Goal: Task Accomplishment & Management: Manage account settings

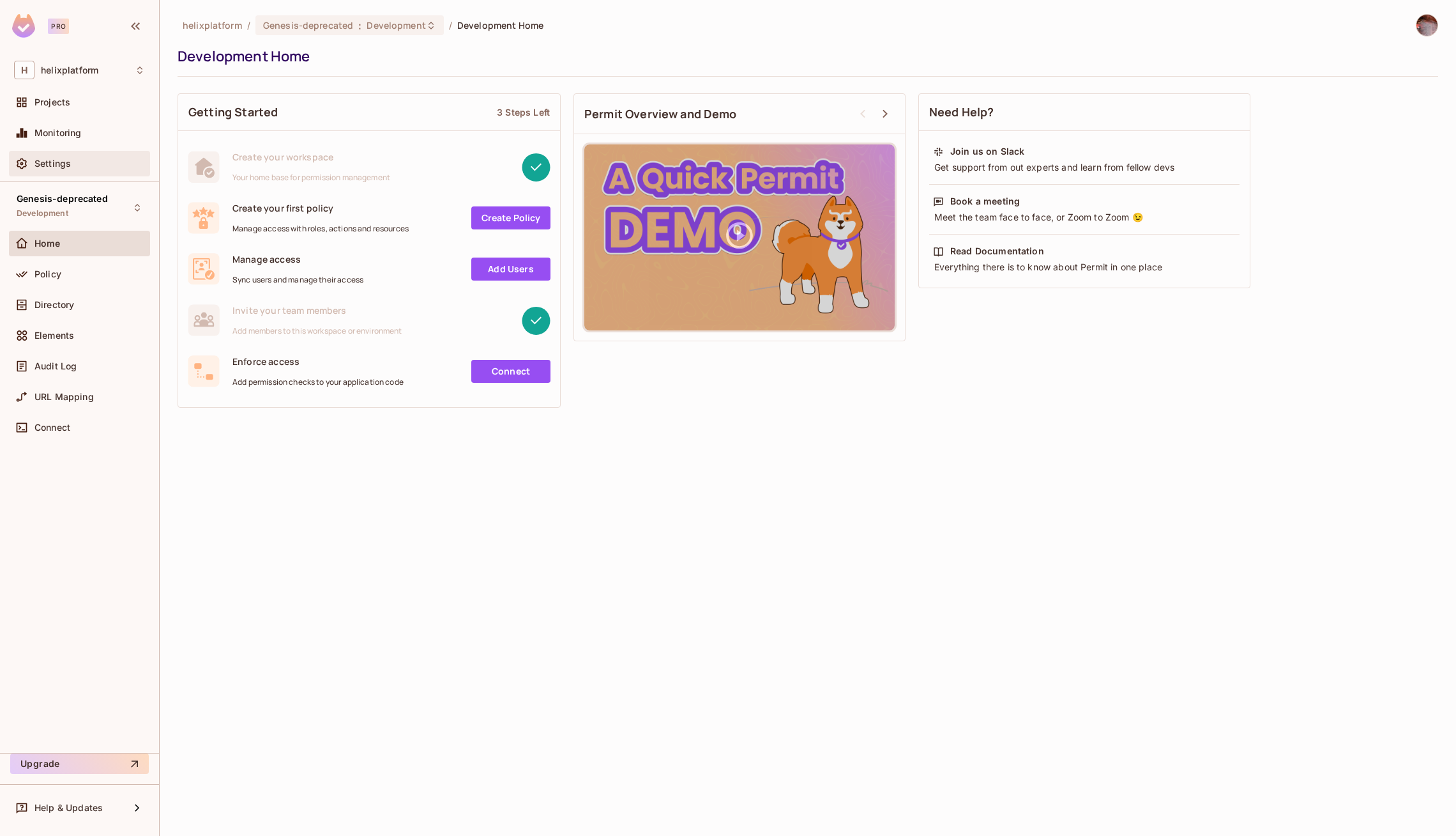
click at [40, 159] on span "Settings" at bounding box center [53, 164] width 36 height 10
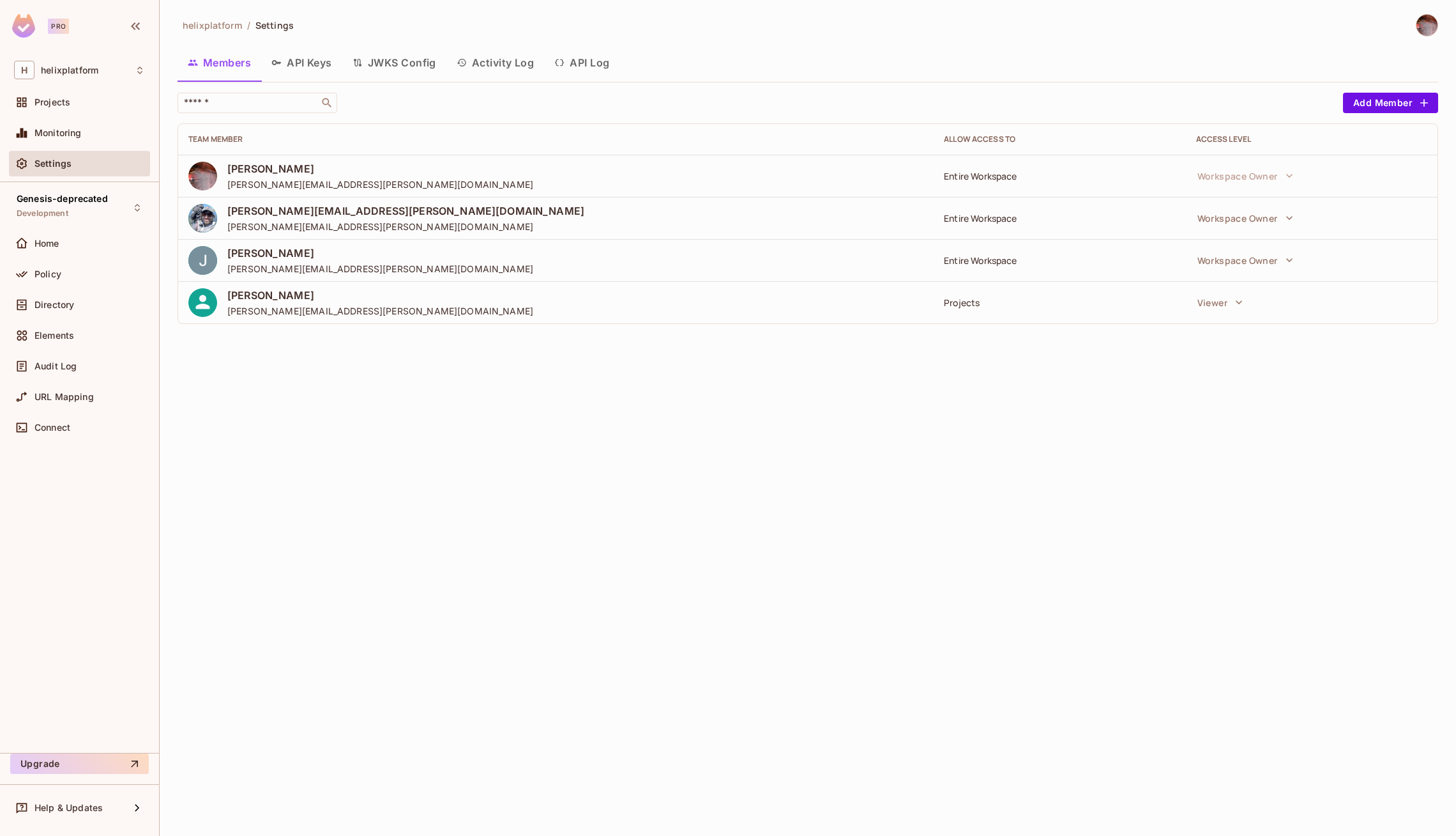
click at [310, 67] on button "API Keys" at bounding box center [302, 63] width 81 height 32
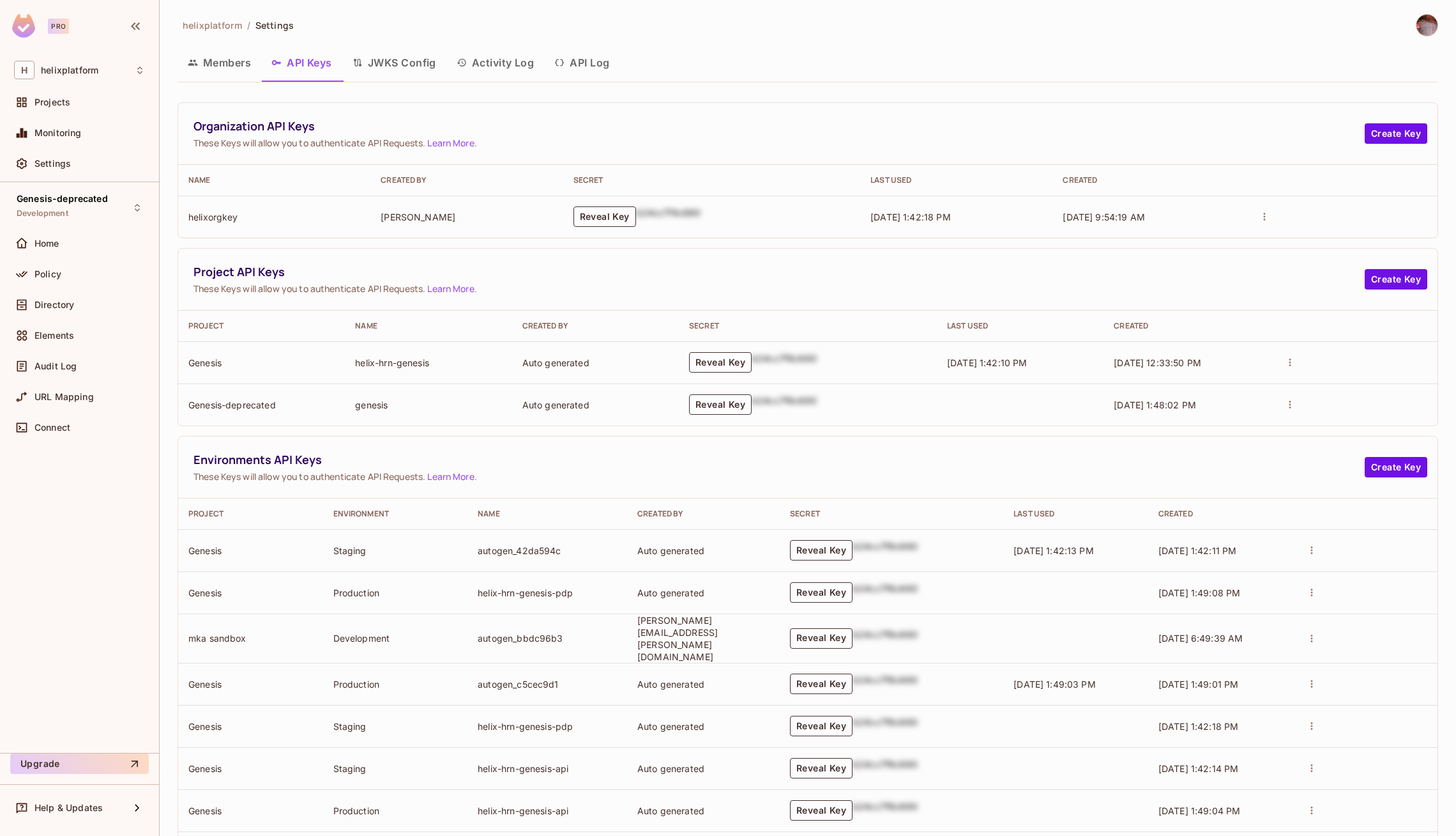
scroll to position [184, 0]
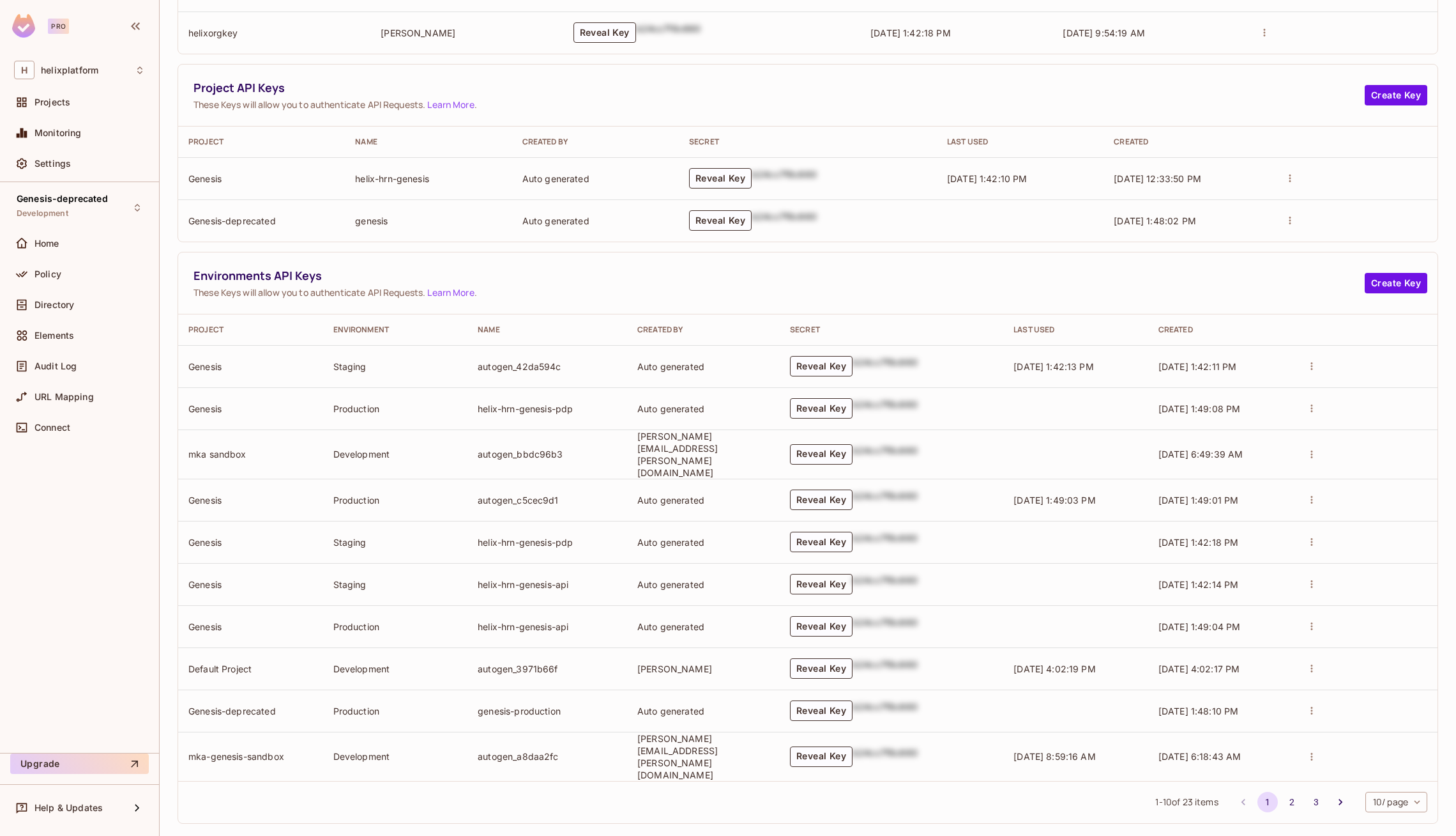
click at [817, 574] on button "Reveal Key" at bounding box center [821, 584] width 63 height 20
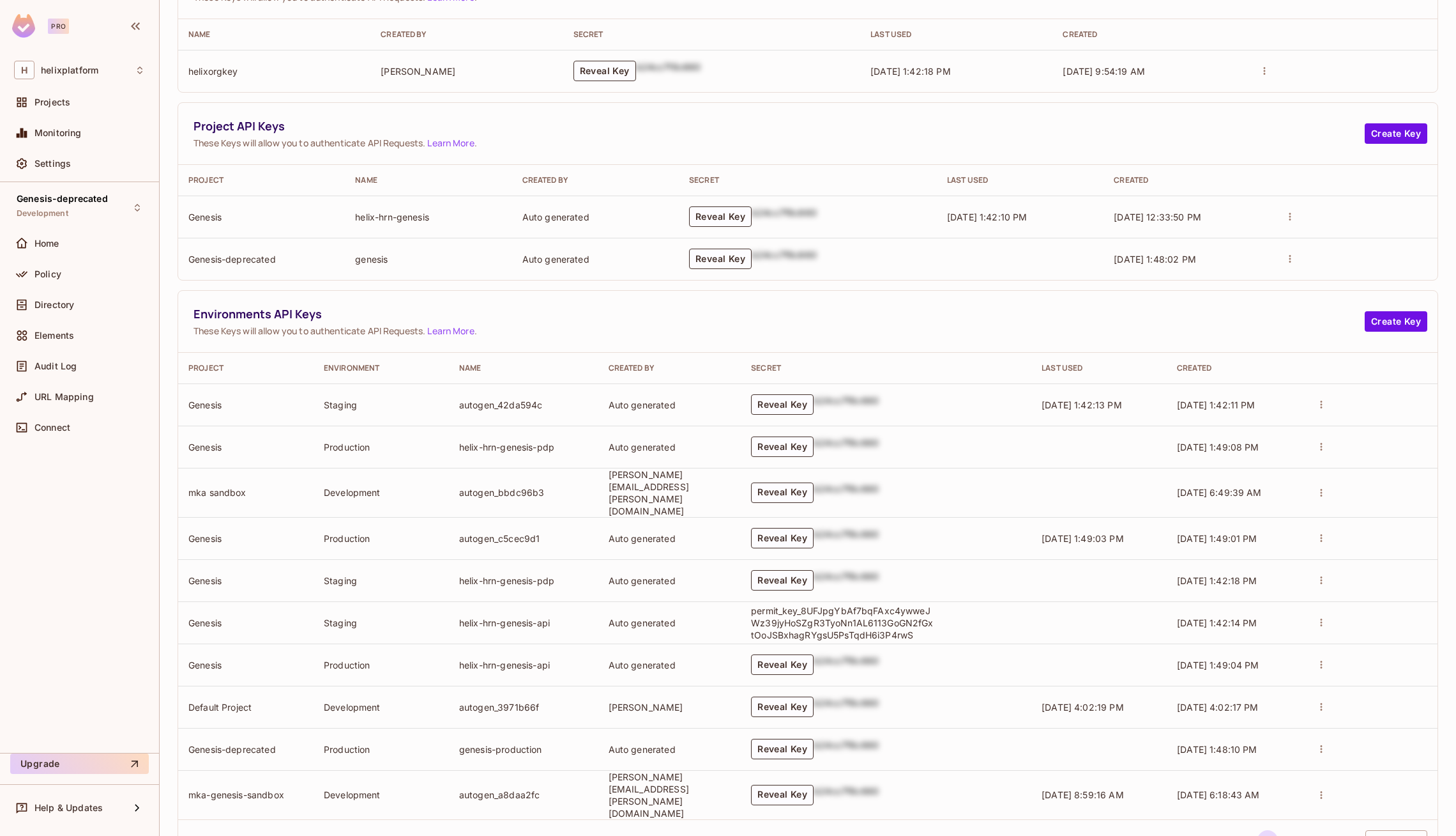
scroll to position [125, 0]
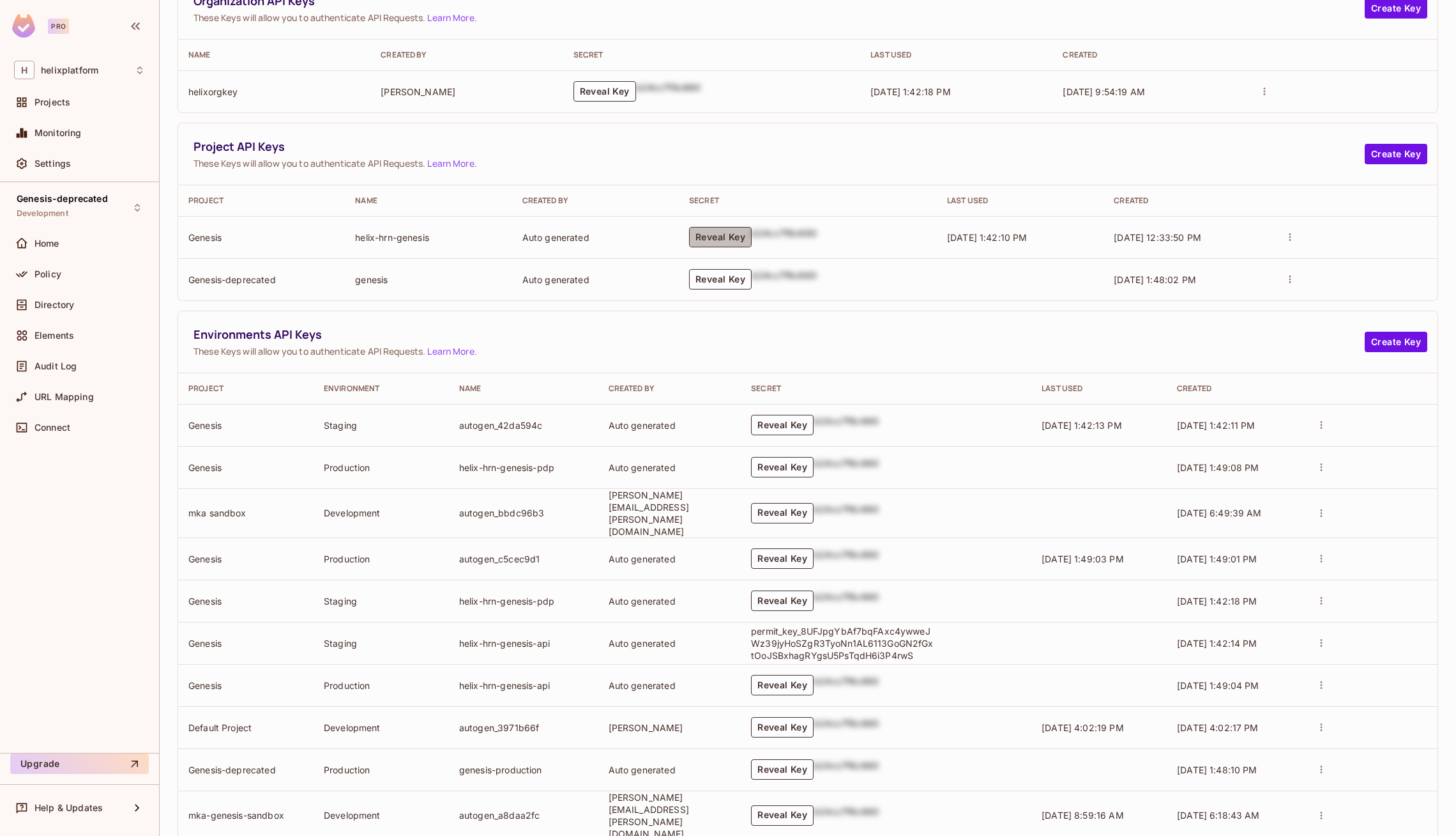
click at [743, 233] on button "Reveal Key" at bounding box center [720, 237] width 63 height 20
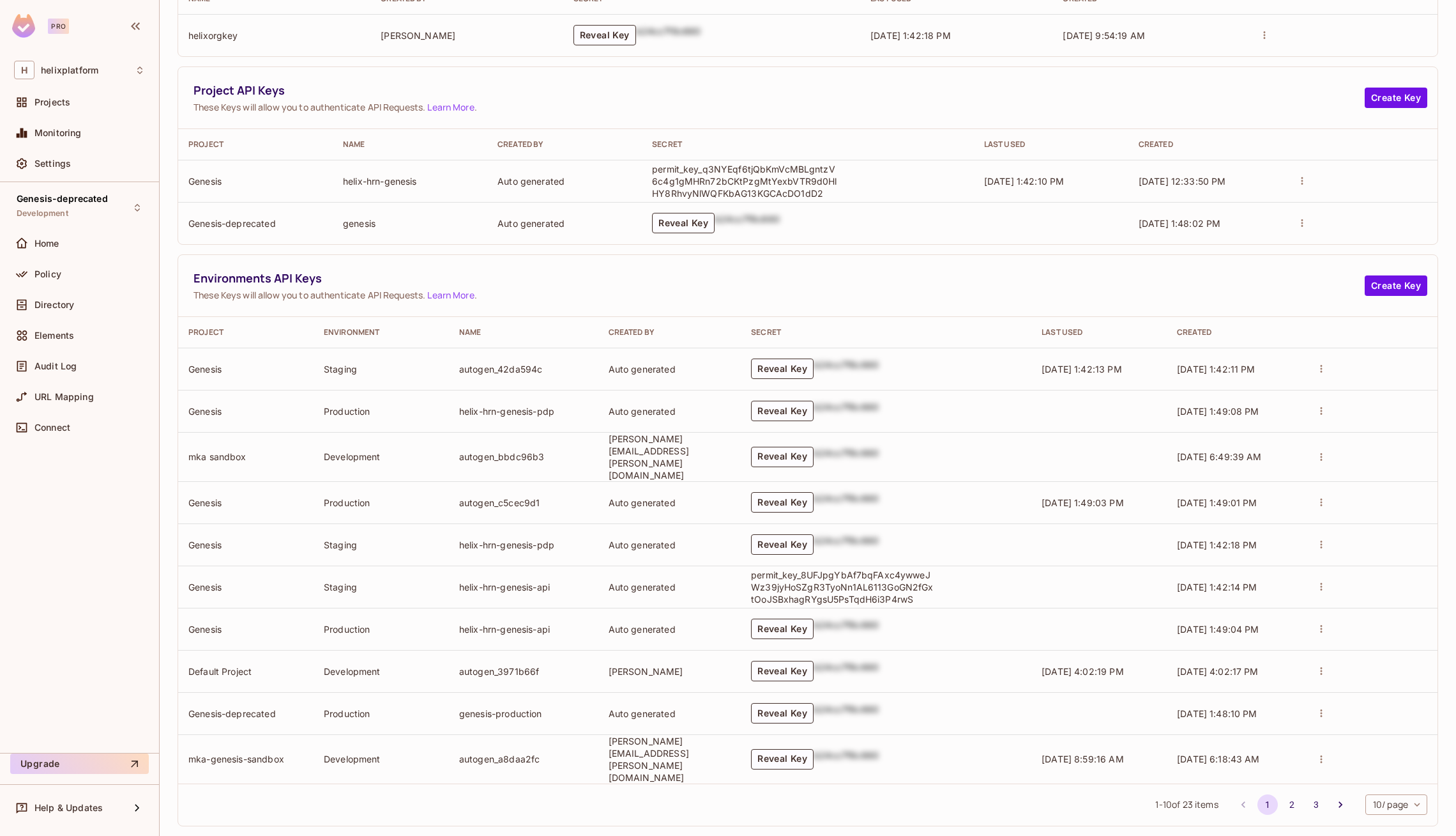
scroll to position [184, 0]
click at [1394, 781] on body "Pro H helixplatform Projects Monitoring Settings Genesis-deprecated Development…" at bounding box center [728, 418] width 1456 height 836
click at [1392, 779] on li "50 / page" at bounding box center [1395, 780] width 64 height 27
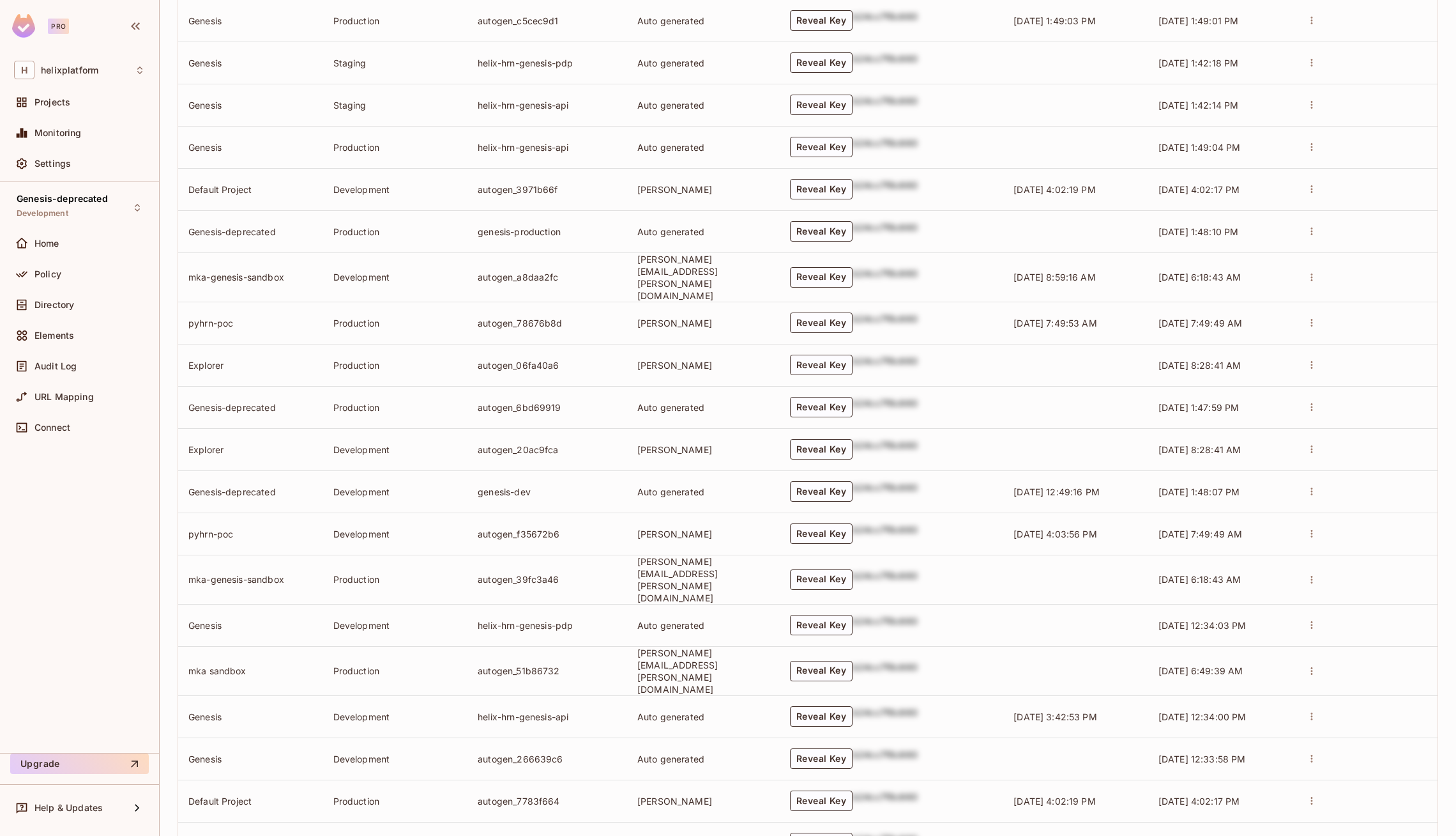
scroll to position [662, 0]
click at [836, 696] on td "Reveal Key b24cc7f8c660" at bounding box center [892, 717] width 224 height 42
click at [834, 707] on button "Reveal Key" at bounding box center [821, 717] width 63 height 20
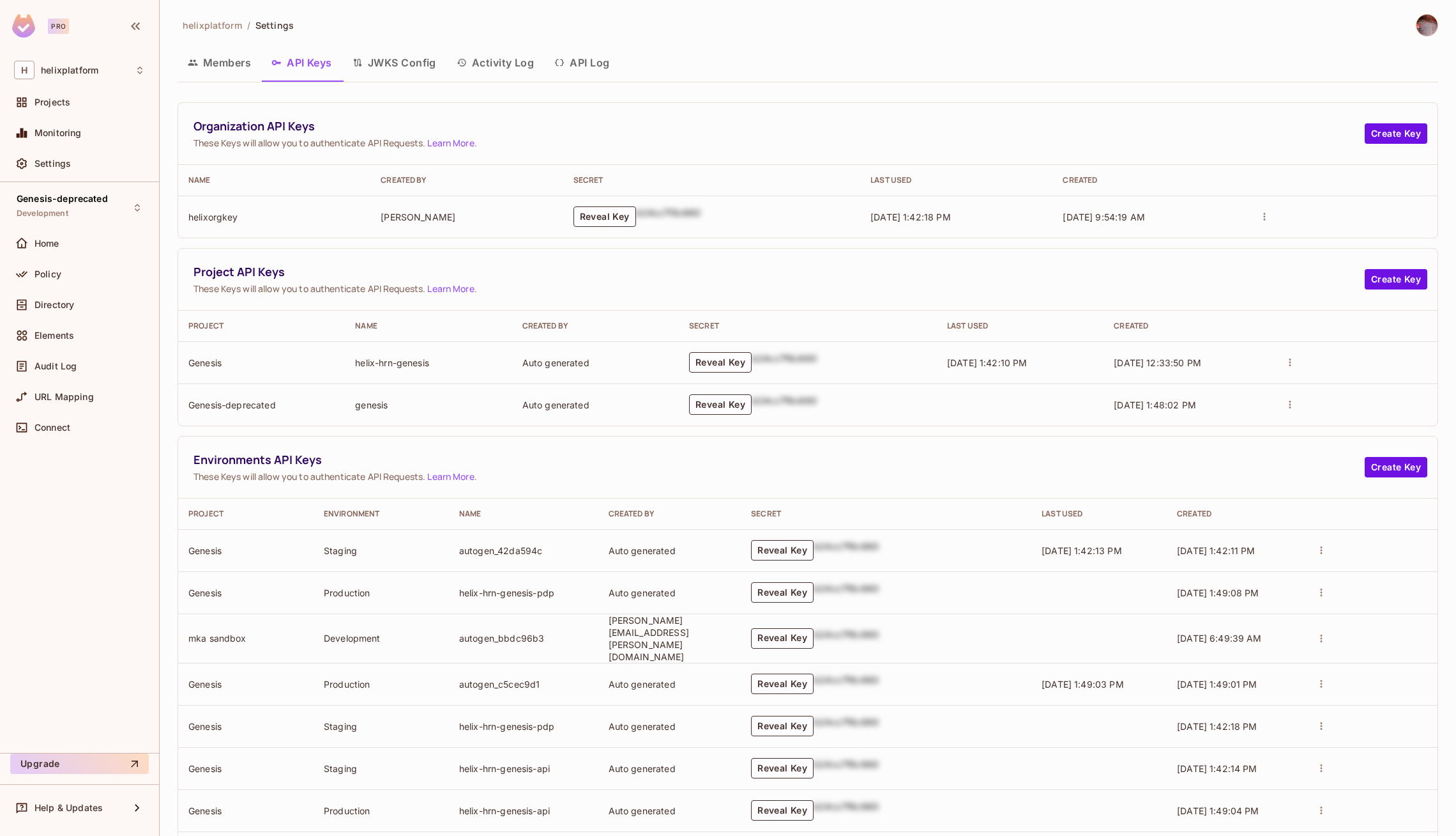
scroll to position [2, 0]
click at [53, 354] on div "Audit Log" at bounding box center [80, 366] width 142 height 25
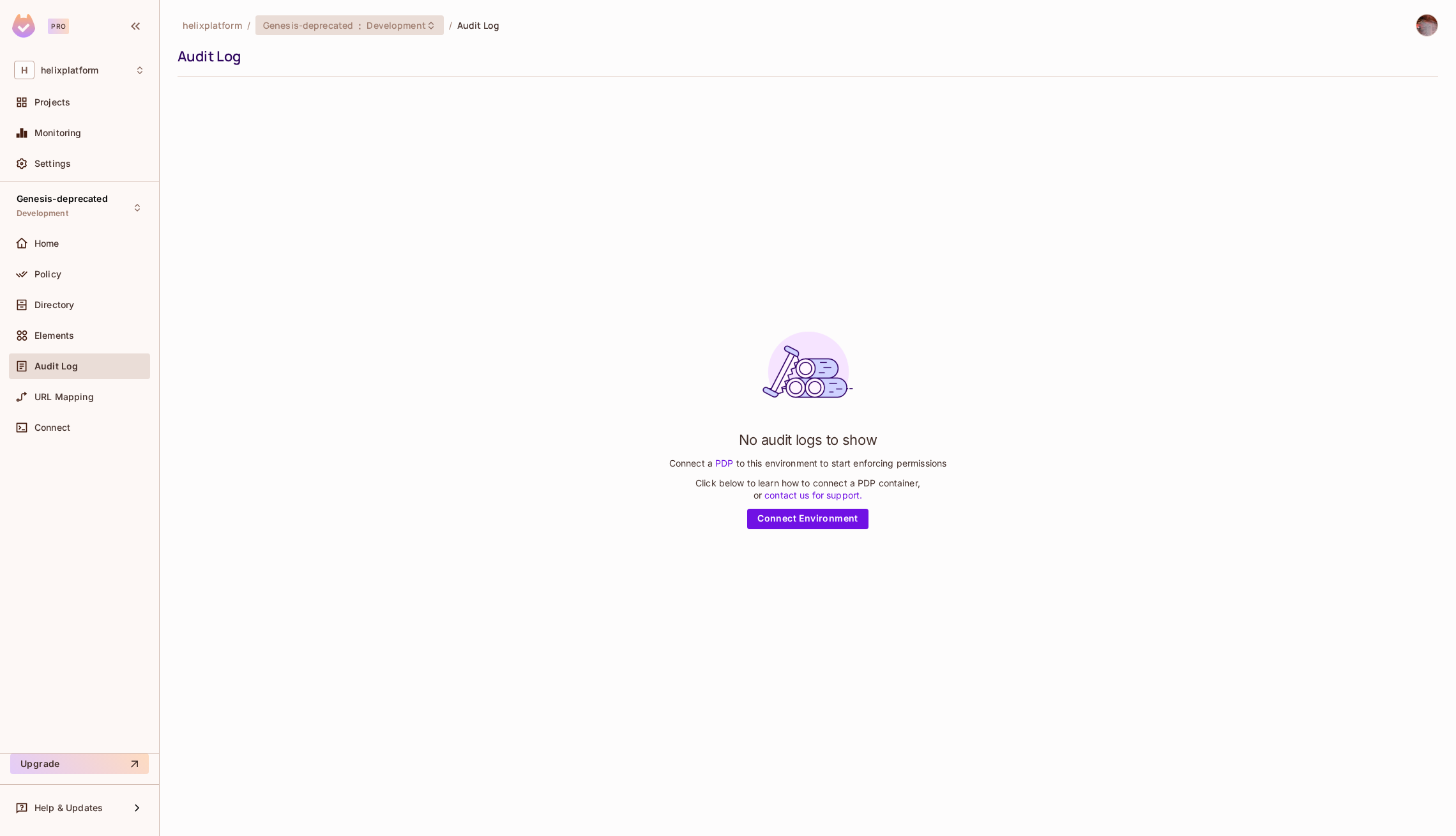
click at [382, 24] on span "Development" at bounding box center [396, 25] width 58 height 12
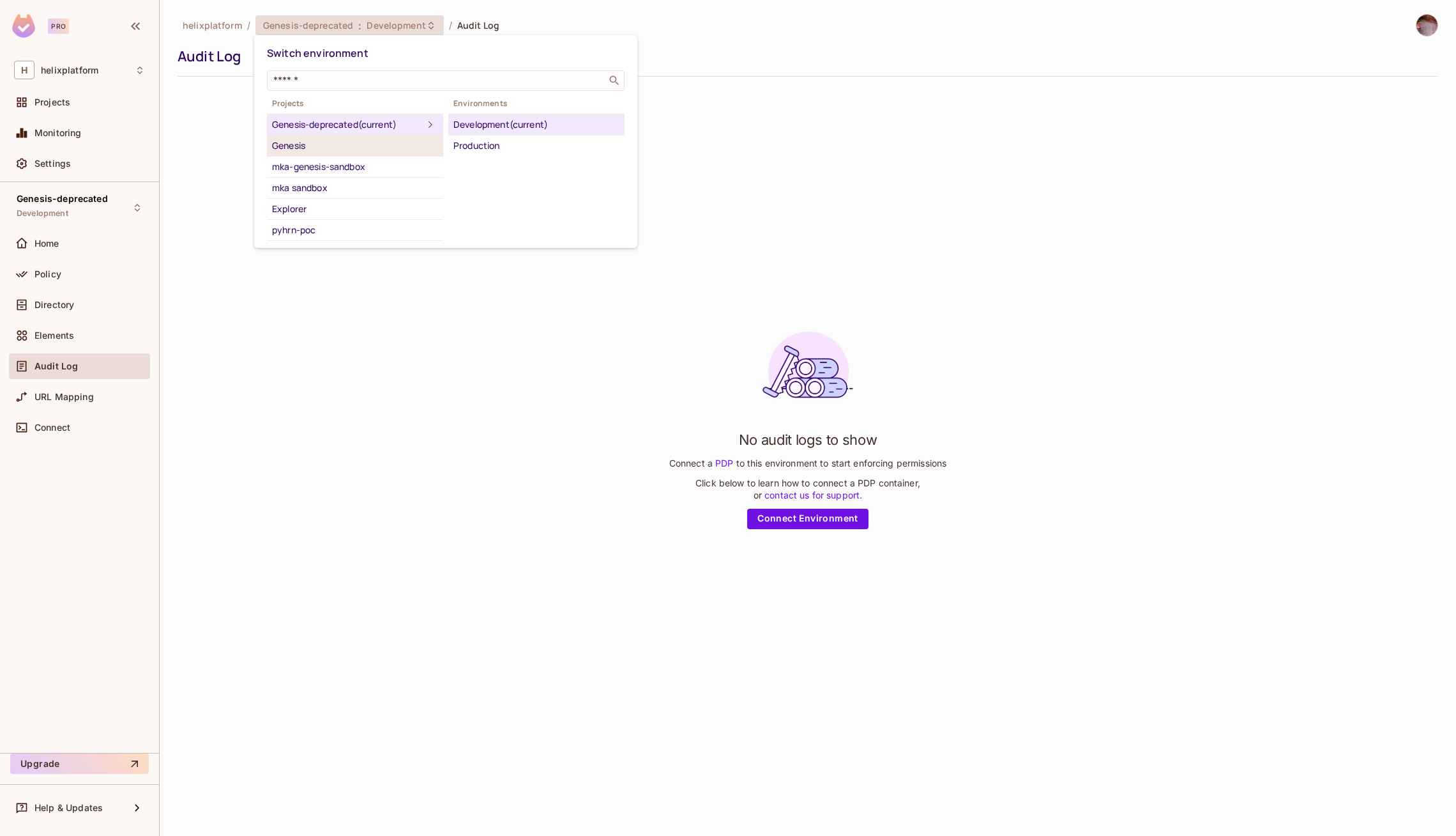
click at [320, 144] on div "Genesis" at bounding box center [355, 146] width 166 height 15
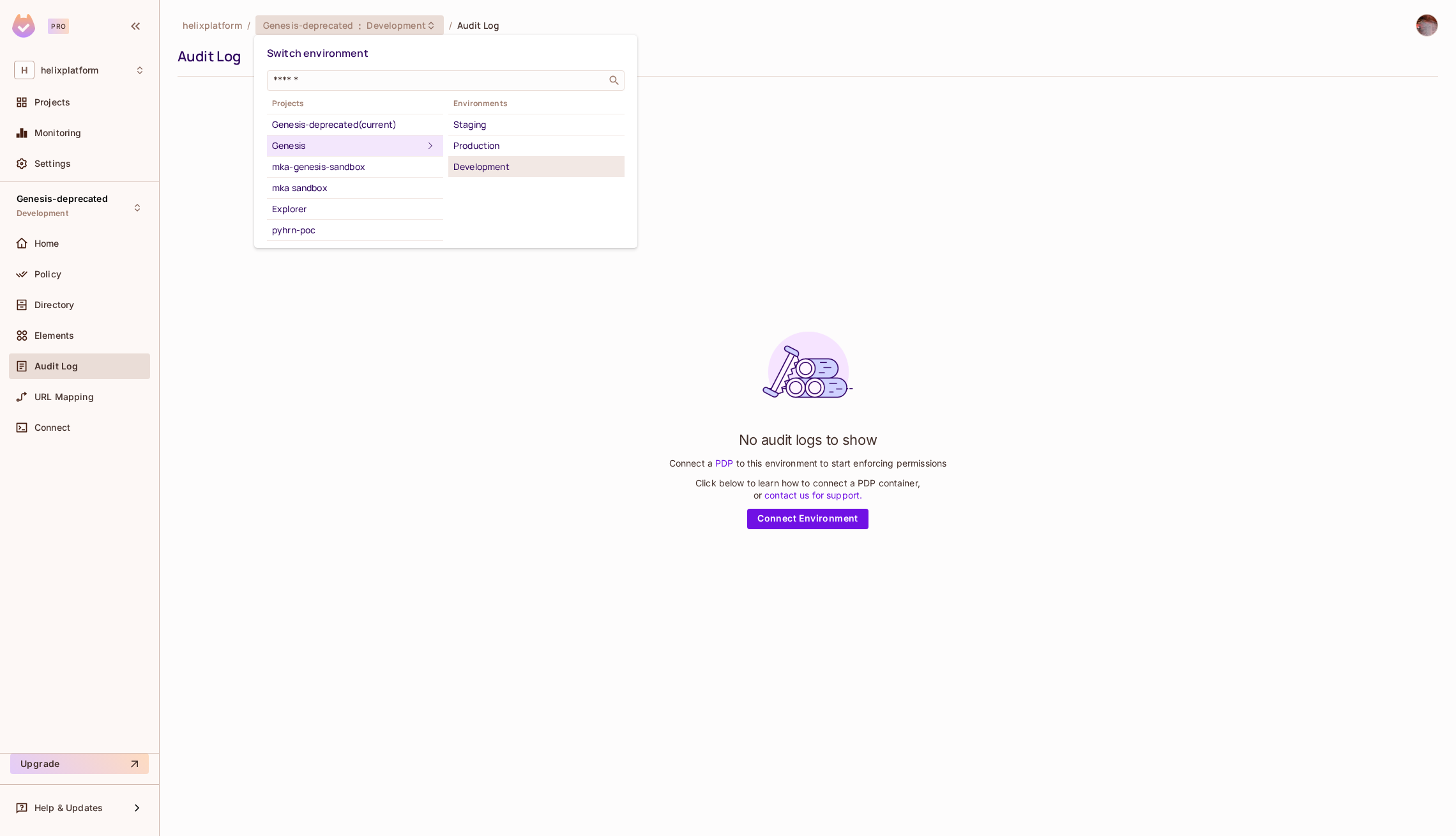
click at [485, 162] on div "Development" at bounding box center [536, 167] width 166 height 15
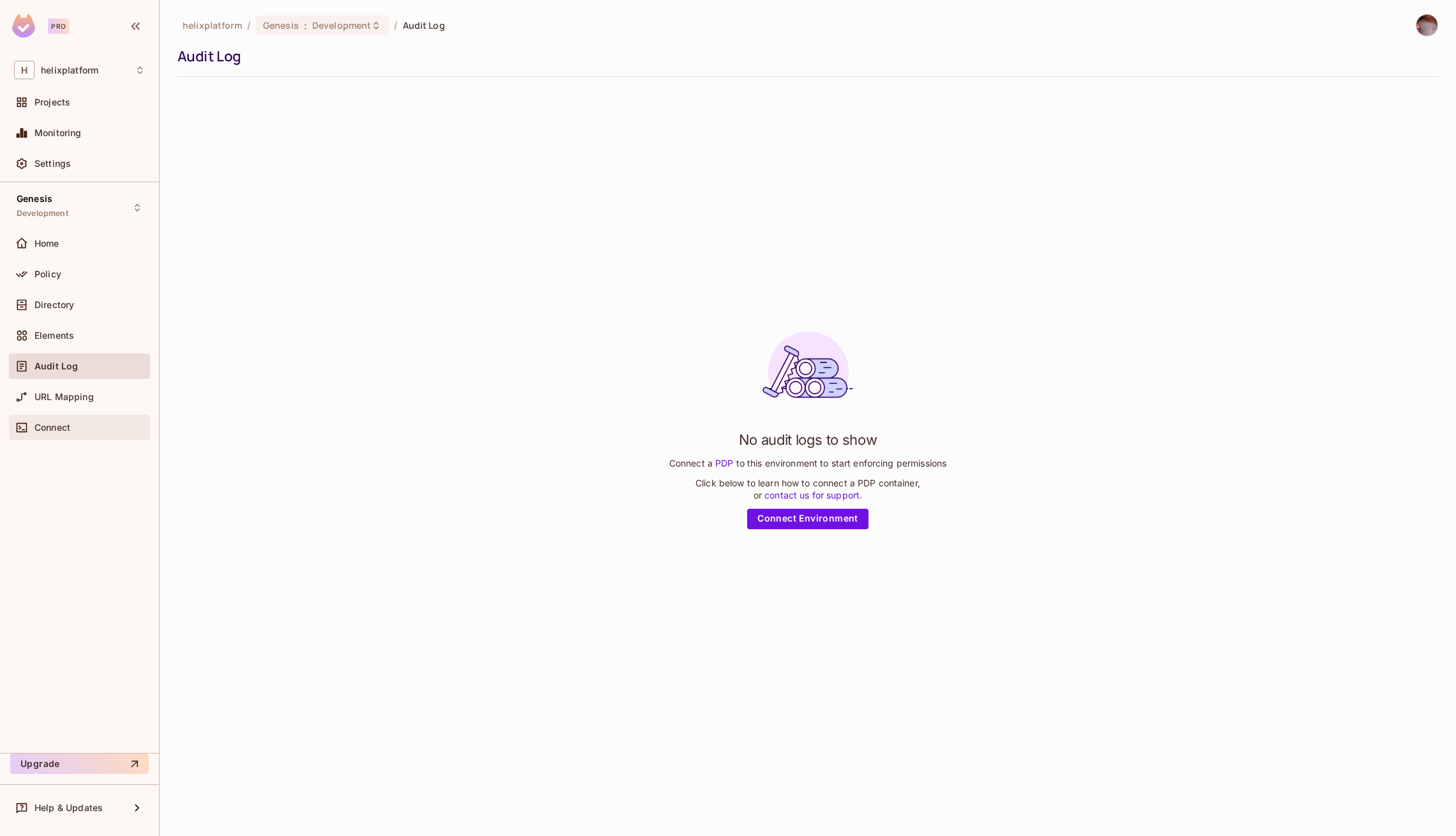
click at [76, 415] on div "Connect" at bounding box center [80, 427] width 142 height 25
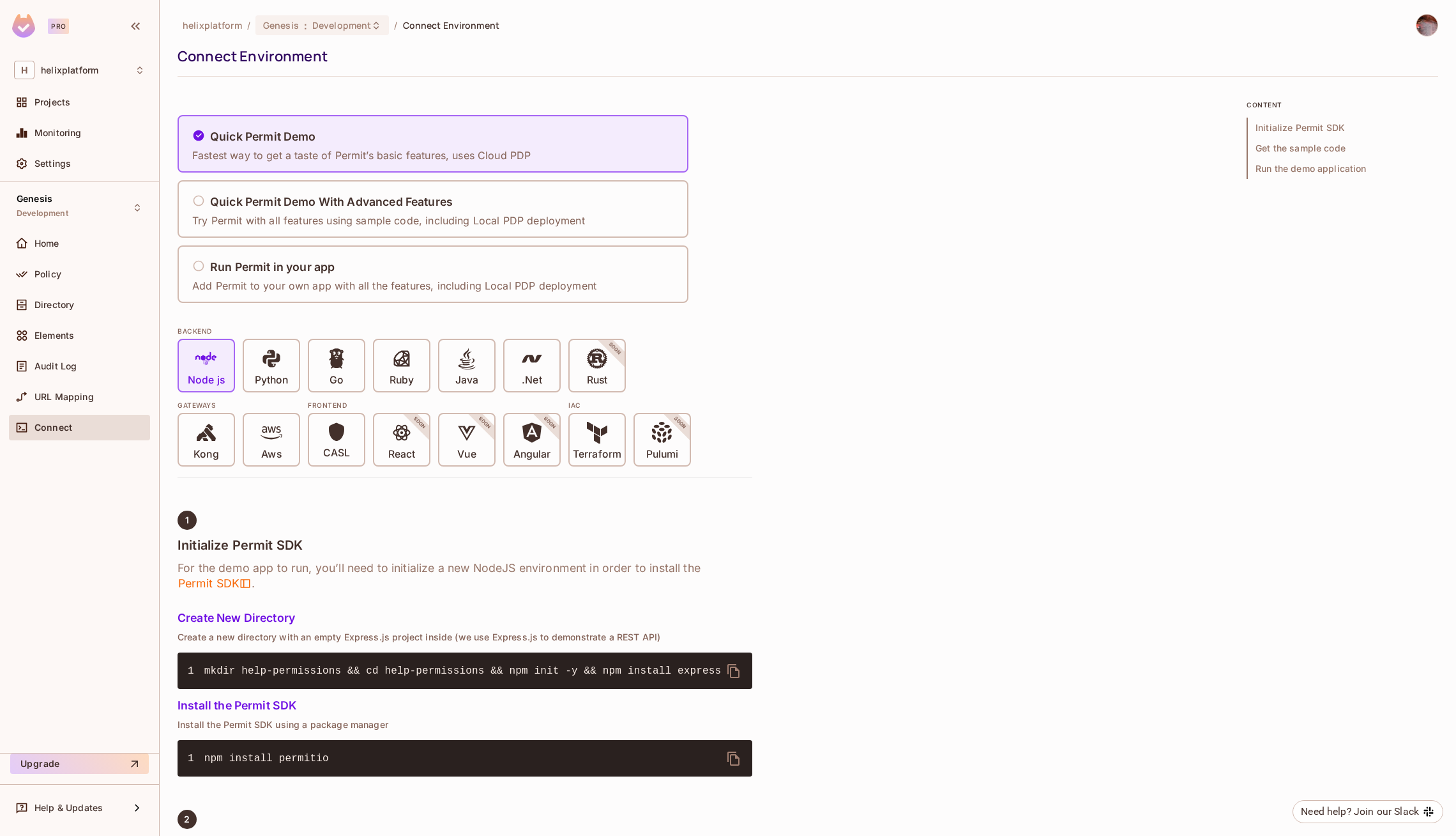
click at [71, 181] on div "Settings" at bounding box center [80, 166] width 142 height 31
click at [65, 133] on span "Monitoring" at bounding box center [58, 133] width 47 height 10
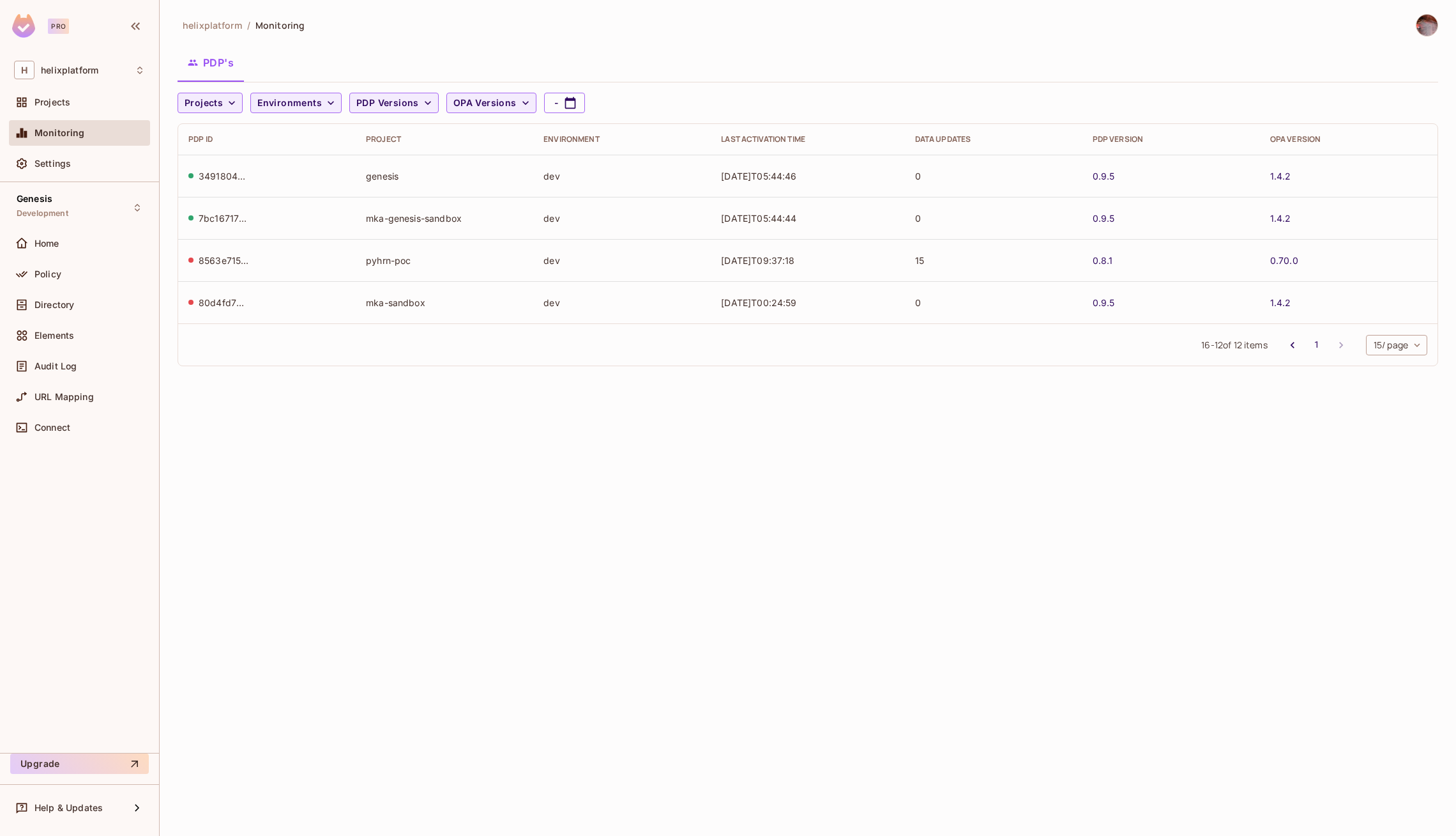
click at [219, 175] on div "34918040-696e-49a8-b41d-78766ae5100b" at bounding box center [224, 176] width 51 height 12
click at [51, 166] on span "Settings" at bounding box center [53, 164] width 36 height 10
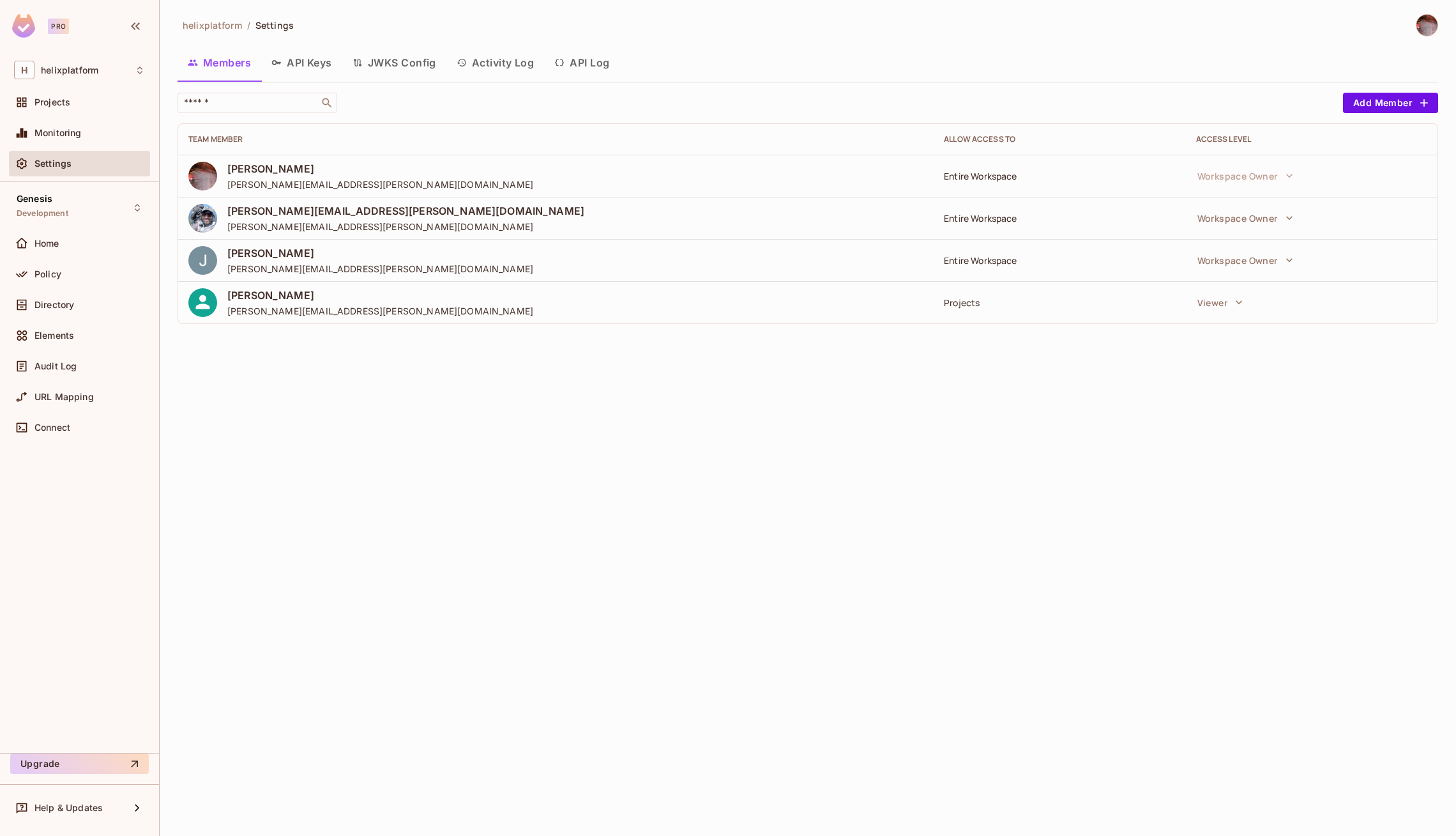
click at [307, 53] on button "API Keys" at bounding box center [302, 63] width 81 height 32
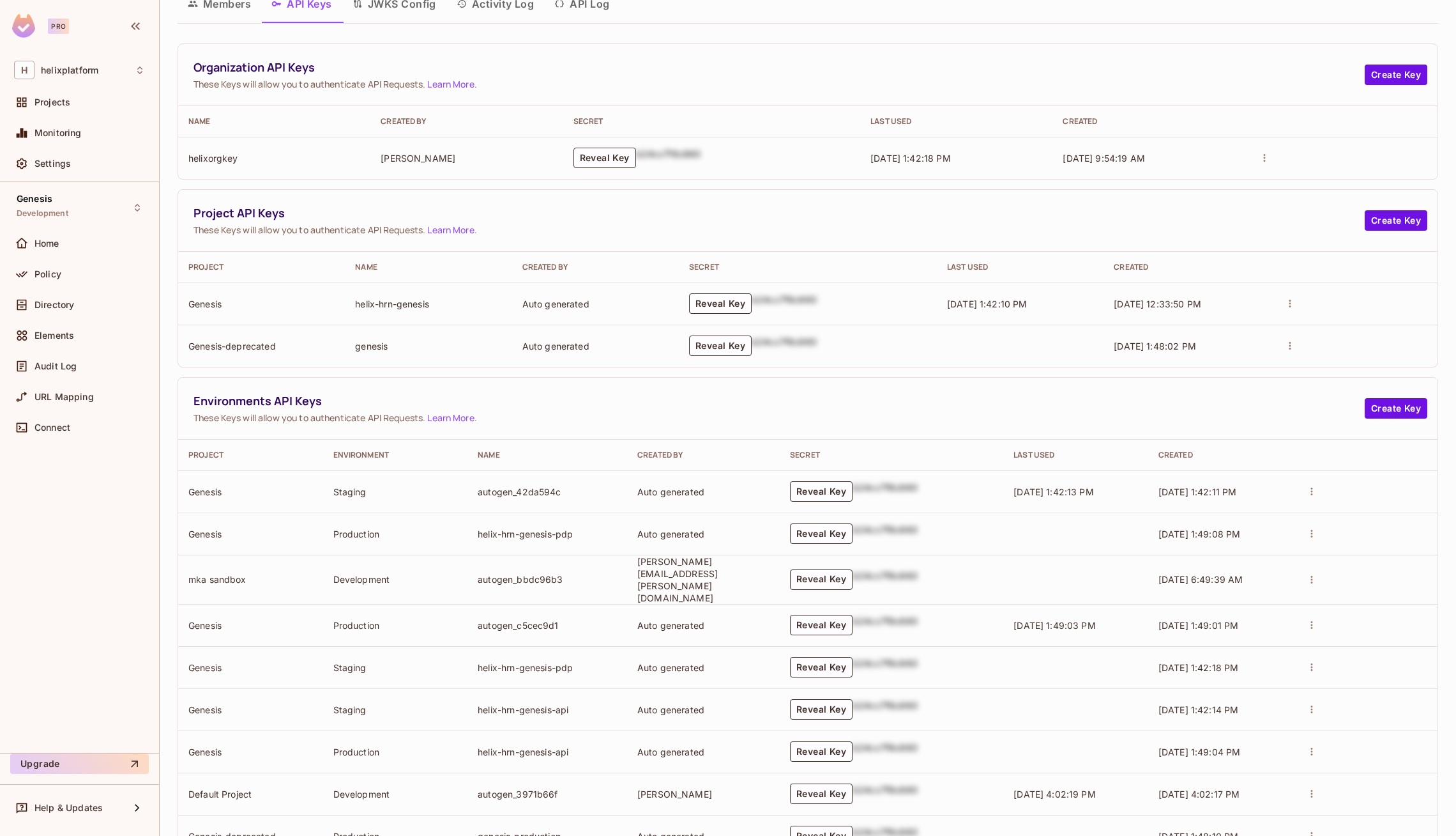
scroll to position [184, 0]
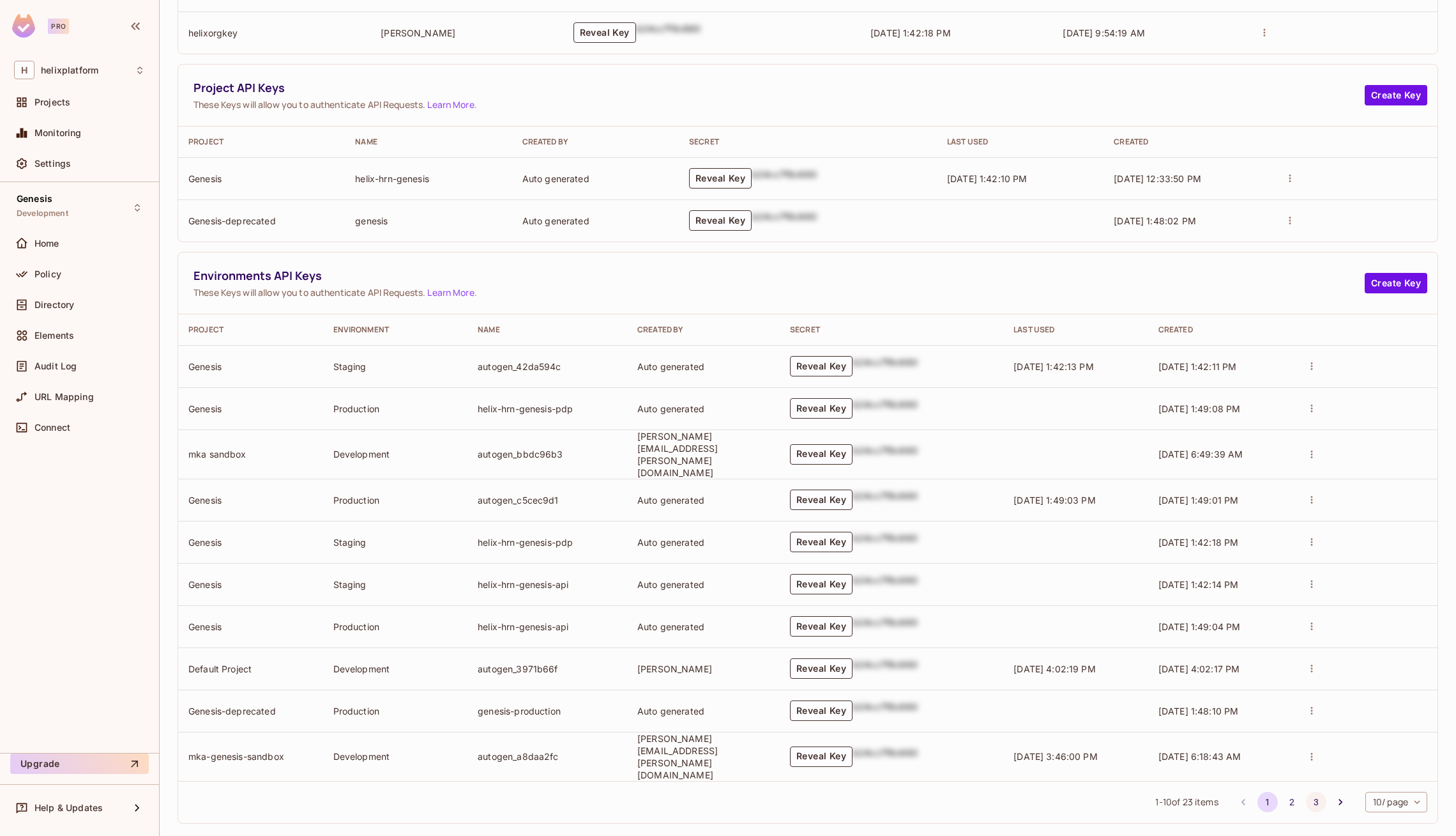
click at [1310, 792] on button "3" at bounding box center [1316, 802] width 20 height 20
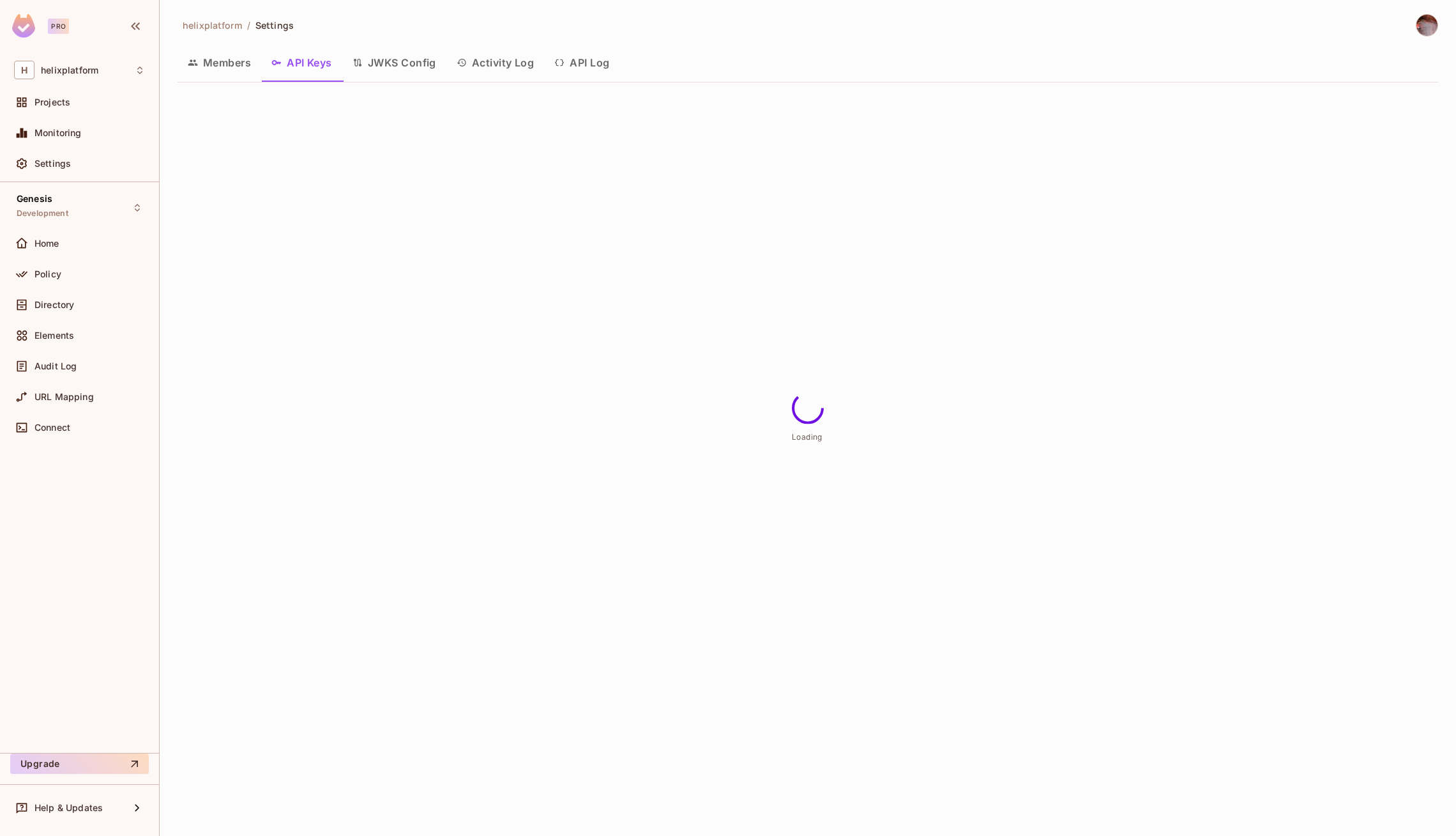
scroll to position [0, 0]
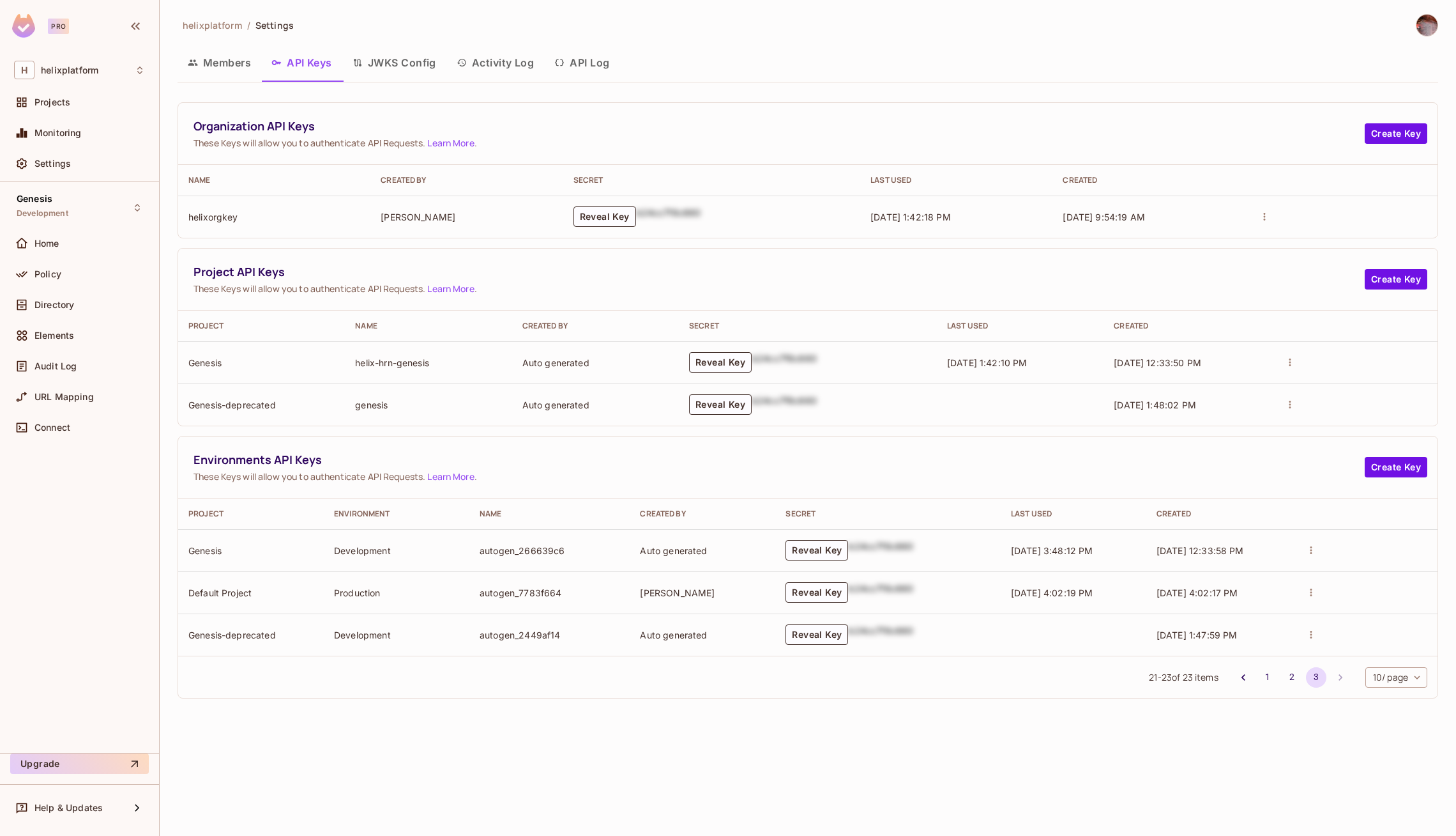
click at [1416, 680] on body "Pro H helixplatform Projects Monitoring Settings Genesis Development Home Polic…" at bounding box center [728, 418] width 1456 height 836
click at [1387, 787] on li "50 / page" at bounding box center [1395, 780] width 64 height 27
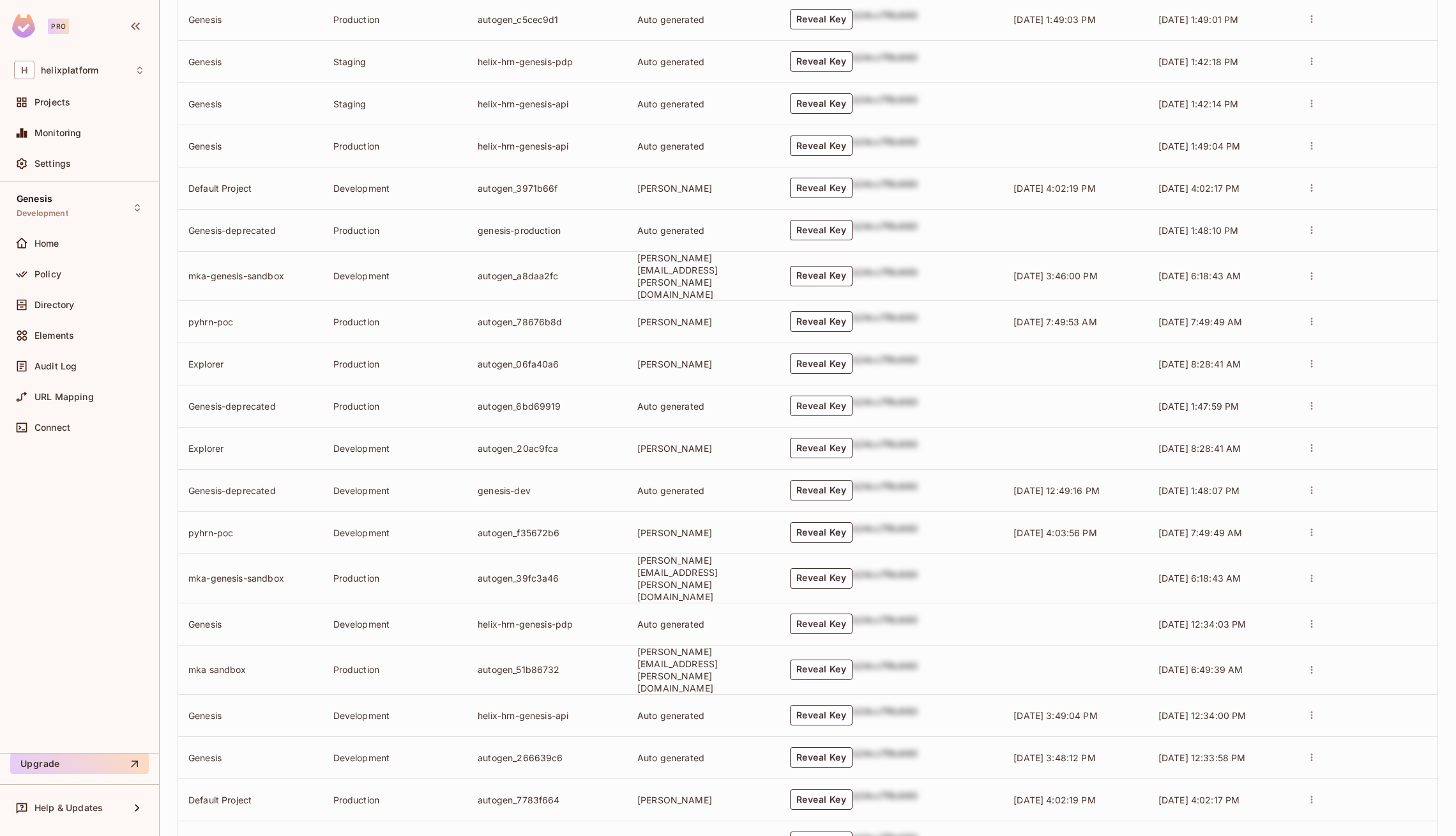
scroll to position [733, 0]
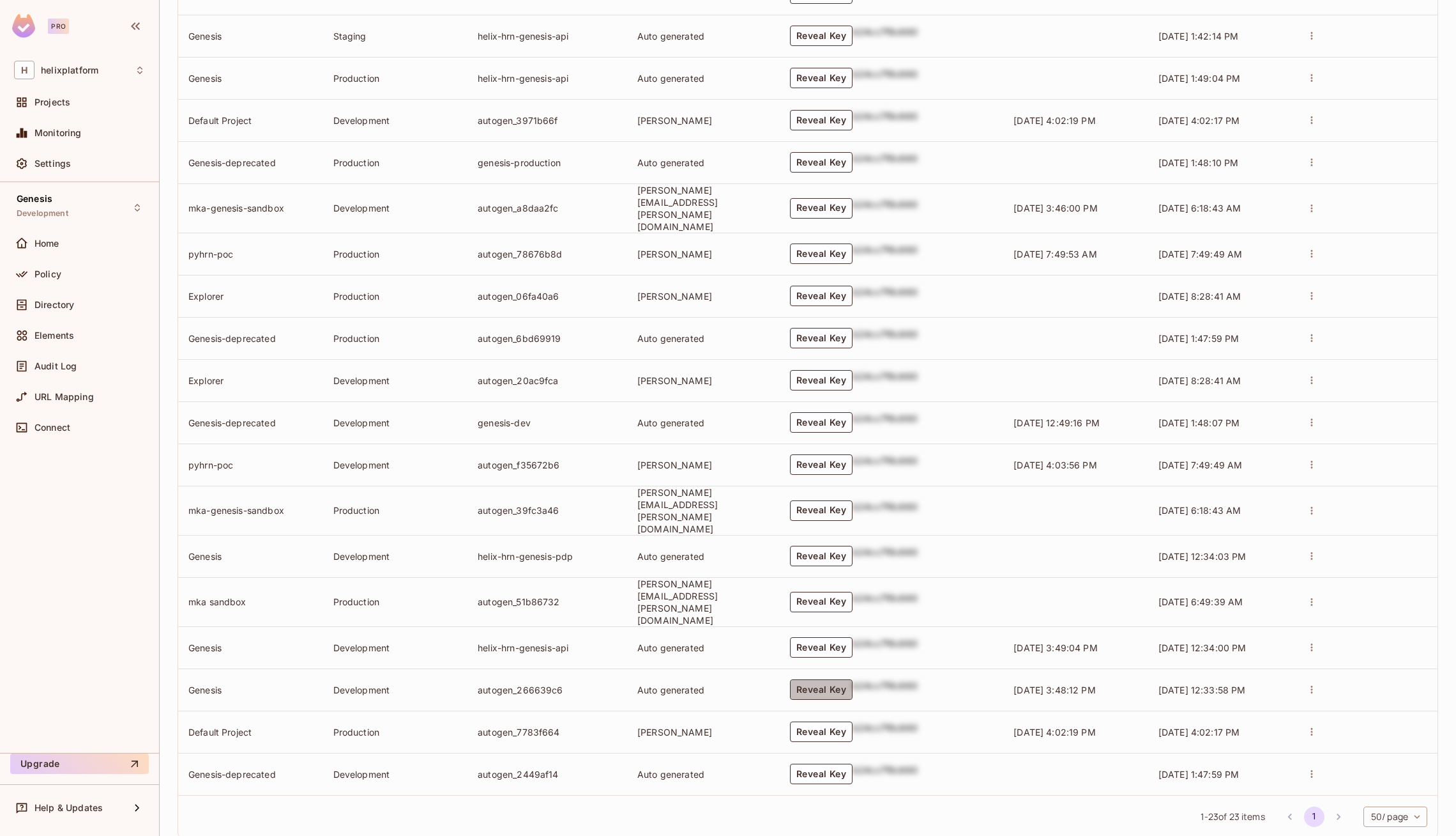
click at [833, 679] on button "Reveal Key" at bounding box center [821, 689] width 63 height 20
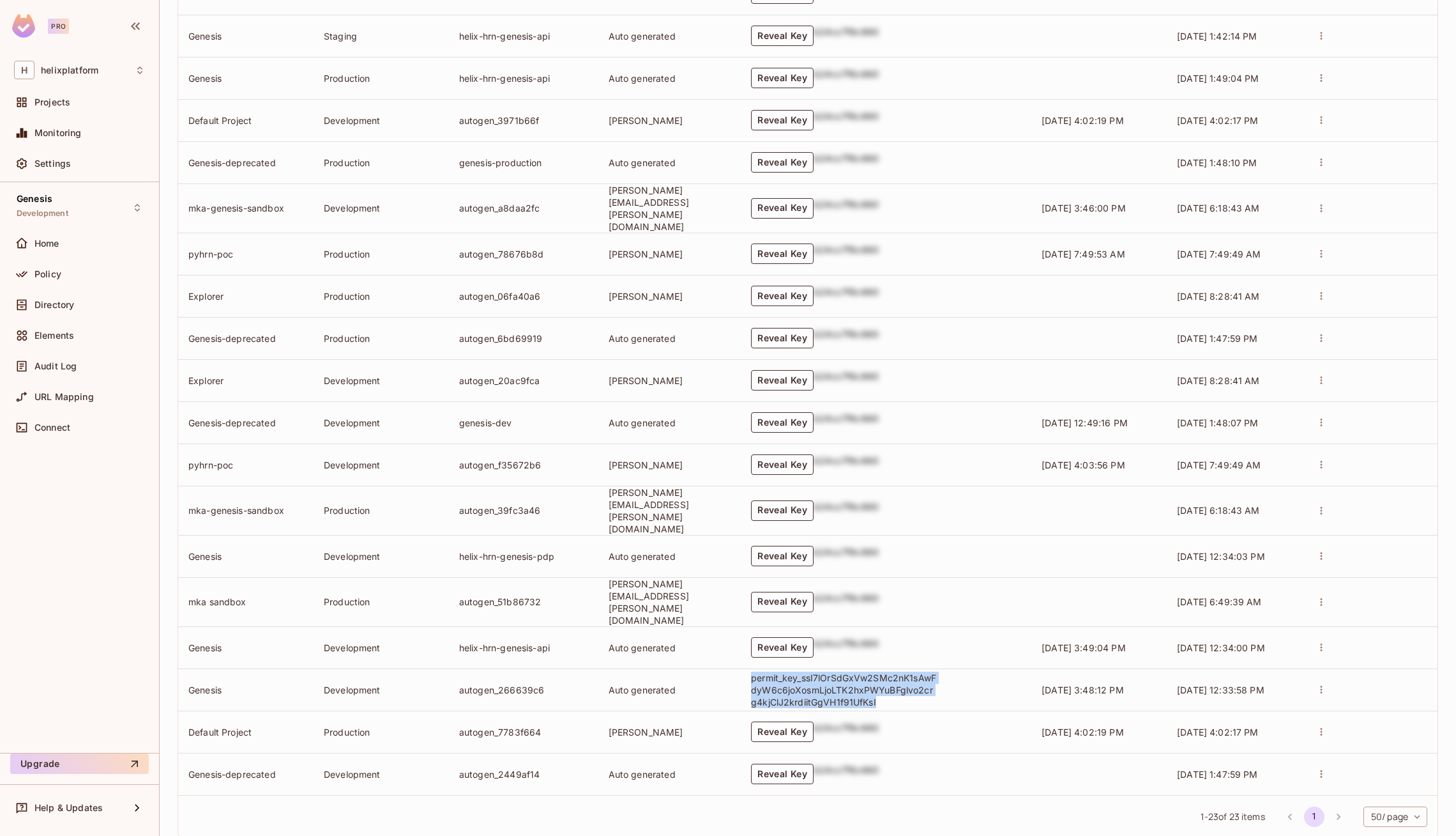
drag, startPoint x: 774, startPoint y: 644, endPoint x: 910, endPoint y: 677, distance: 139.9
click at [910, 677] on td "permit_key_ssI7lOrSdGxVw2SMc2nK1sAwFdyW6c6joXosmLjoLTK2hxPWYuBFglvo2crg4kjClJ2k…" at bounding box center [886, 689] width 291 height 42
copy p "permit_key_ssI7lOrSdGxVw2SMc2nK1sAwFdyW6c6joXosmLjoLTK2hxPWYuBFglvo2crg4kjClJ2k…"
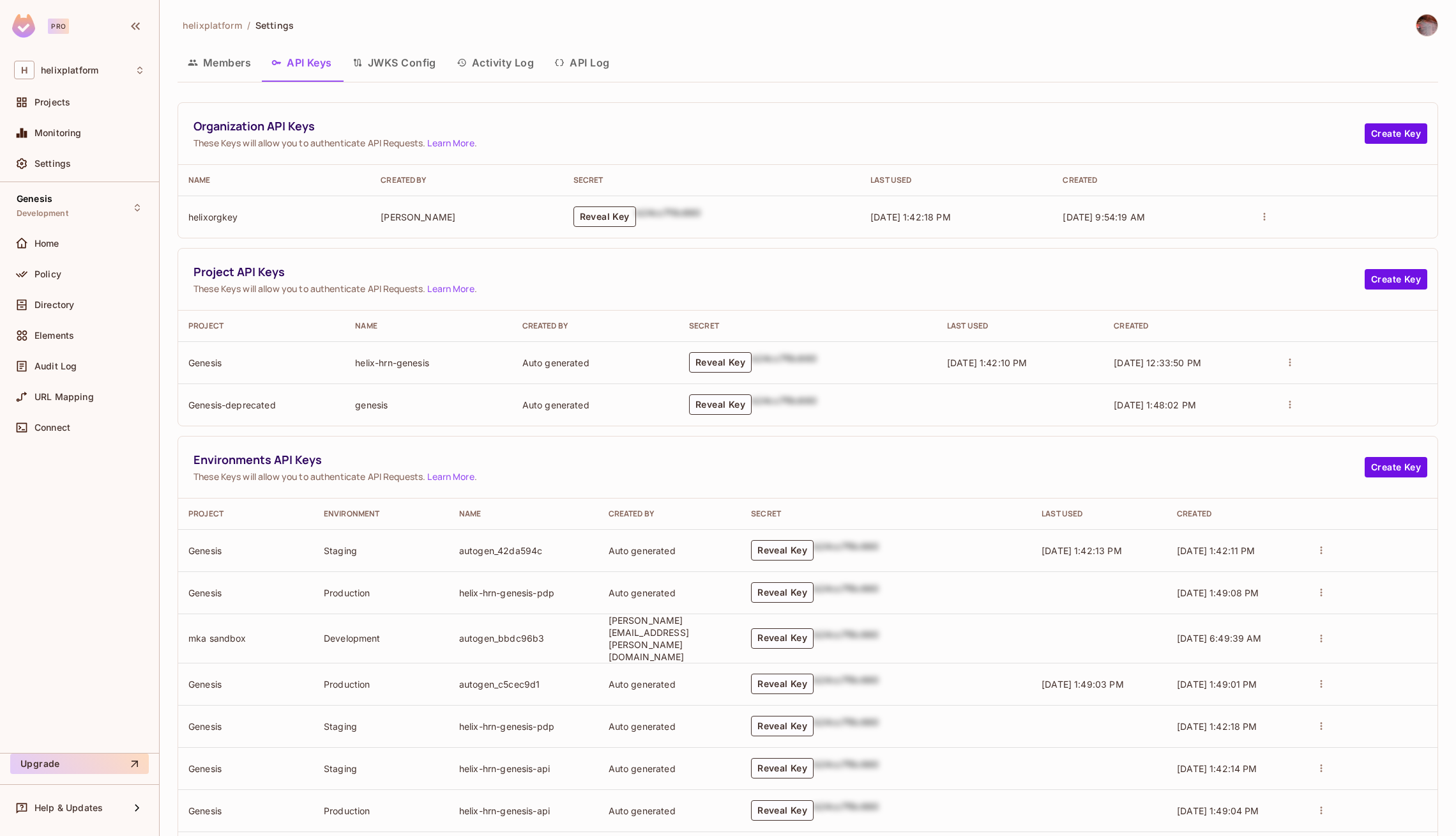
click at [605, 221] on button "Reveal Key" at bounding box center [605, 216] width 63 height 20
drag, startPoint x: 541, startPoint y: 205, endPoint x: 699, endPoint y: 231, distance: 160.1
click at [699, 231] on p "permit_key_buK0X9MSHkzrlbli5IbxuRT5JRH6qMJ2jGCzw2mjtHlF8hqYVOh4BHx2bPF5K5UFPxjp…" at bounding box center [633, 216] width 186 height 36
copy p "permit_key_buK0X9MSHkzrlbli5IbxuRT5JRH6qMJ2jGCzw2mjtHlF8hqYVOh4BHx2bPF5K5UFPxjp…"
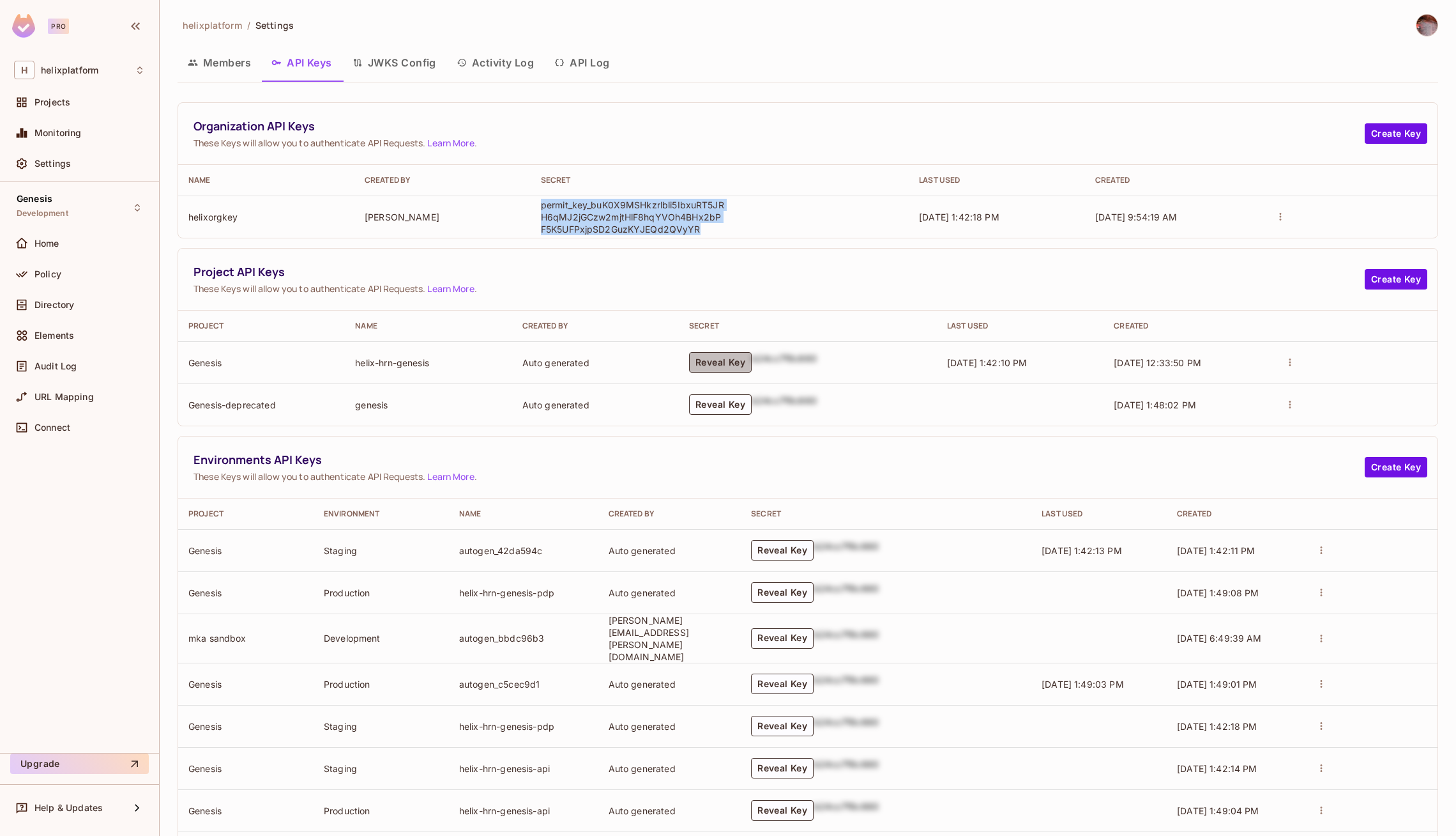
click at [730, 370] on button "Reveal Key" at bounding box center [720, 362] width 63 height 20
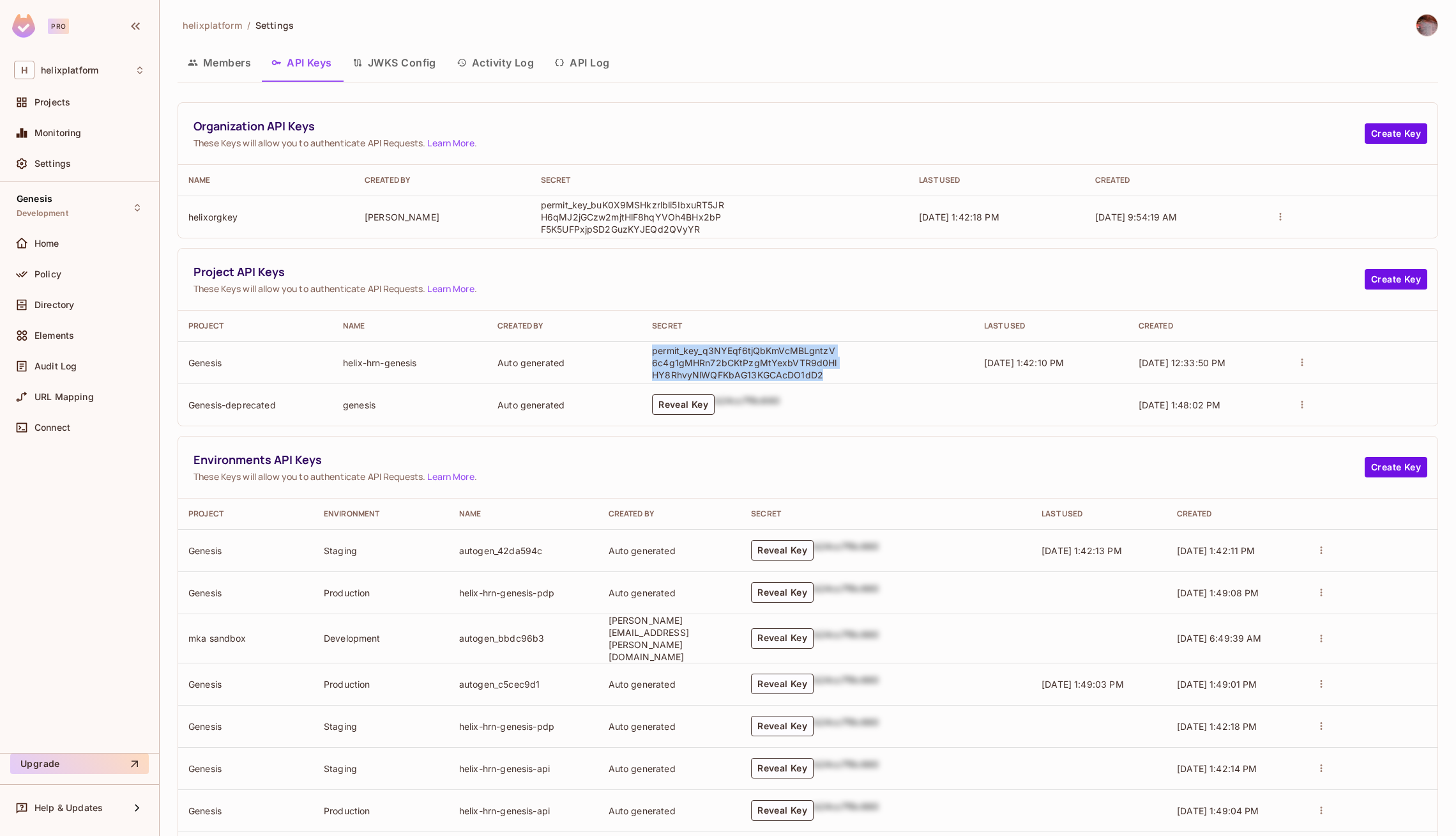
drag, startPoint x: 656, startPoint y: 349, endPoint x: 820, endPoint y: 375, distance: 166.0
click at [820, 375] on td "permit_key_q3NYEqf6tjQbKmVcMBLgntzV6c4g1gMHRn72bCKtPzgMtYexbVTR9d0HlHY8RhvyNlWQ…" at bounding box center [808, 362] width 332 height 42
copy p "permit_key_q3NYEqf6tjQbKmVcMBLgntzV6c4g1gMHRn72bCKtPzgMtYexbVTR9d0HlHY8RhvyNlWQ…"
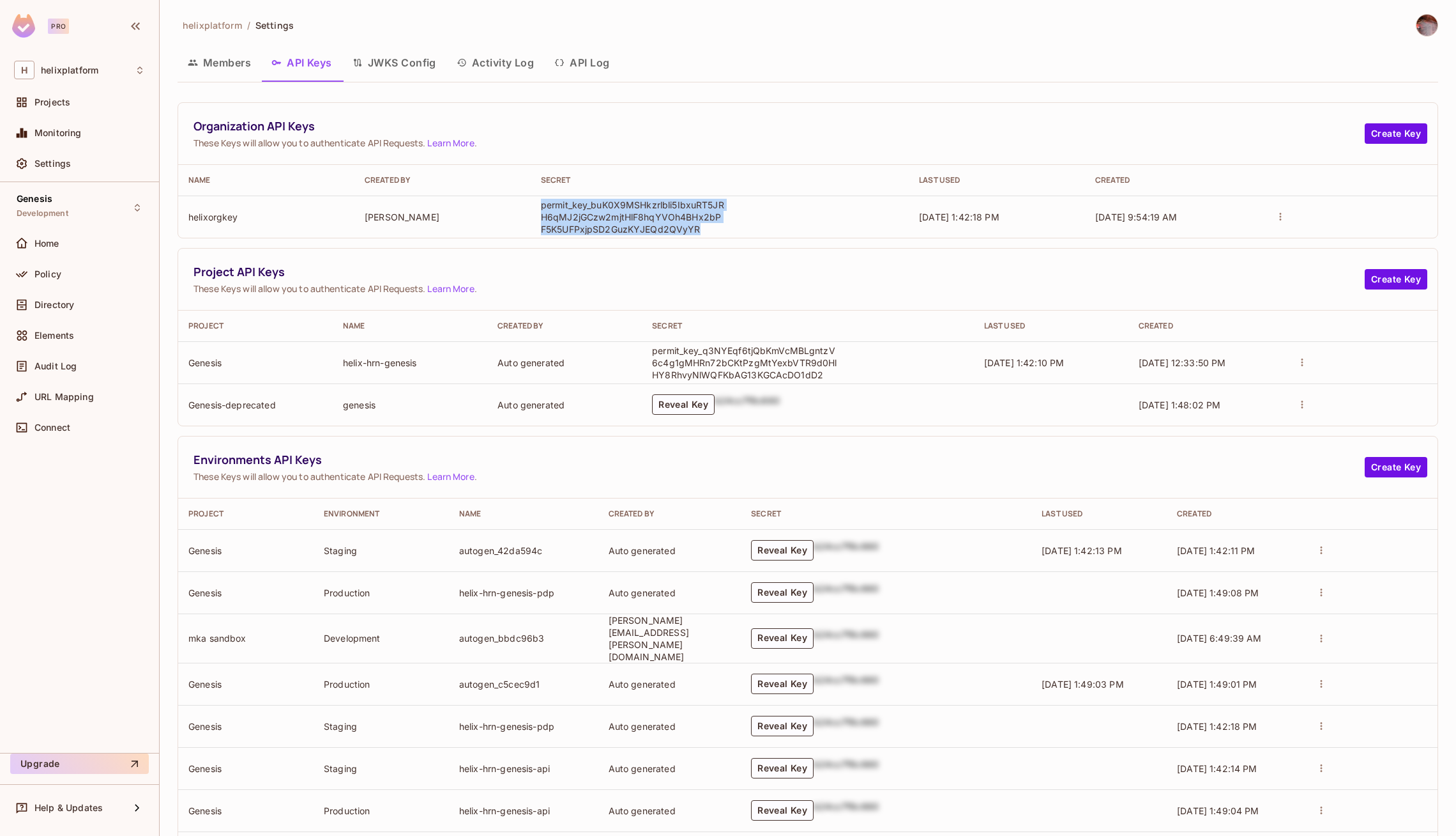
drag, startPoint x: 541, startPoint y: 203, endPoint x: 716, endPoint y: 223, distance: 176.1
click at [716, 223] on p "permit_key_buK0X9MSHkzrlbli5IbxuRT5JRH6qMJ2jGCzw2mjtHlF8hqYVOh4BHx2bPF5K5UFPxjp…" at bounding box center [633, 216] width 186 height 36
copy p "permit_key_buK0X9MSHkzrlbli5IbxuRT5JRH6qMJ2jGCzw2mjtHlF8hqYVOh4BHx2bPF5K5UFPxjp…"
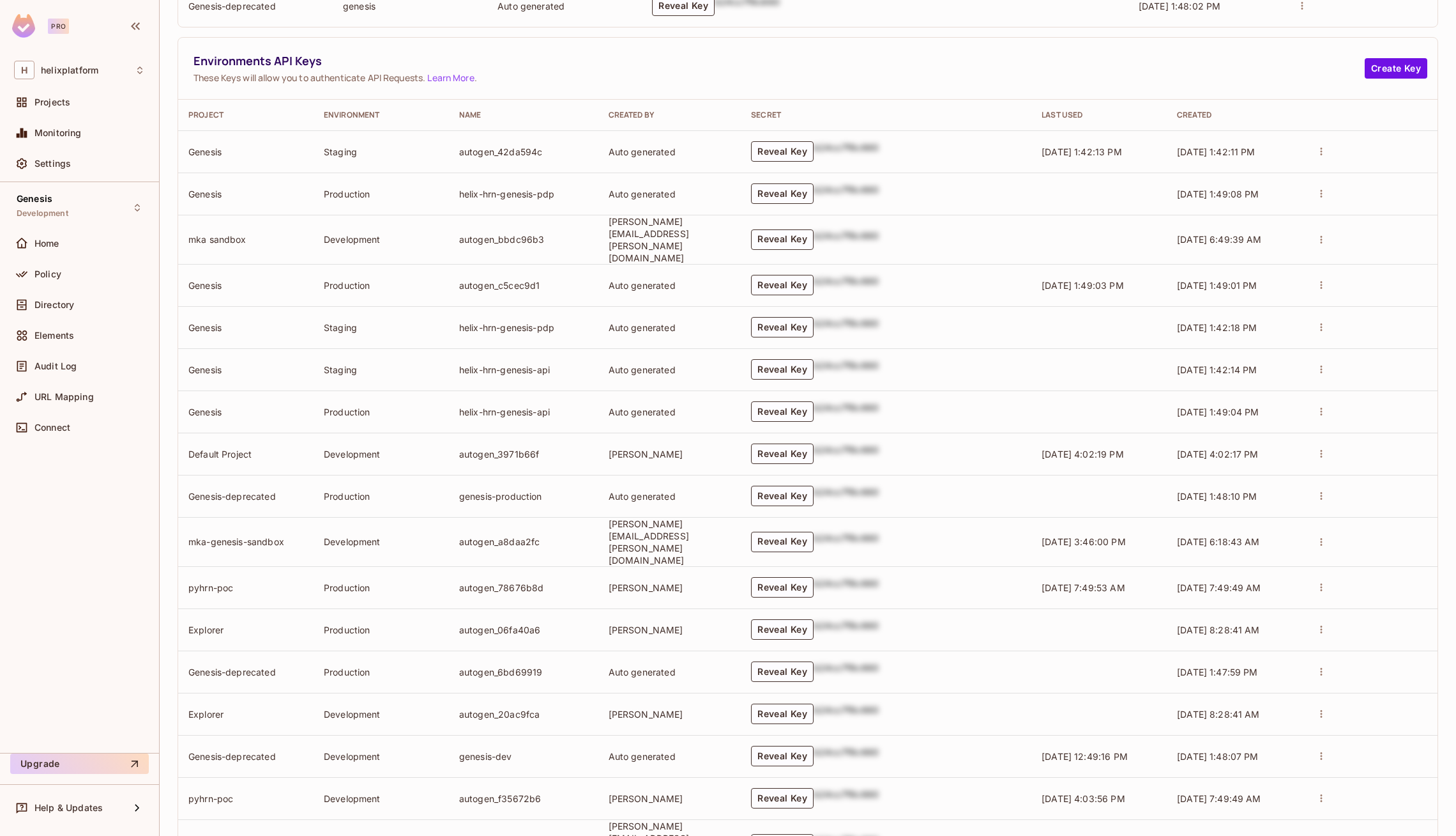
scroll to position [733, 0]
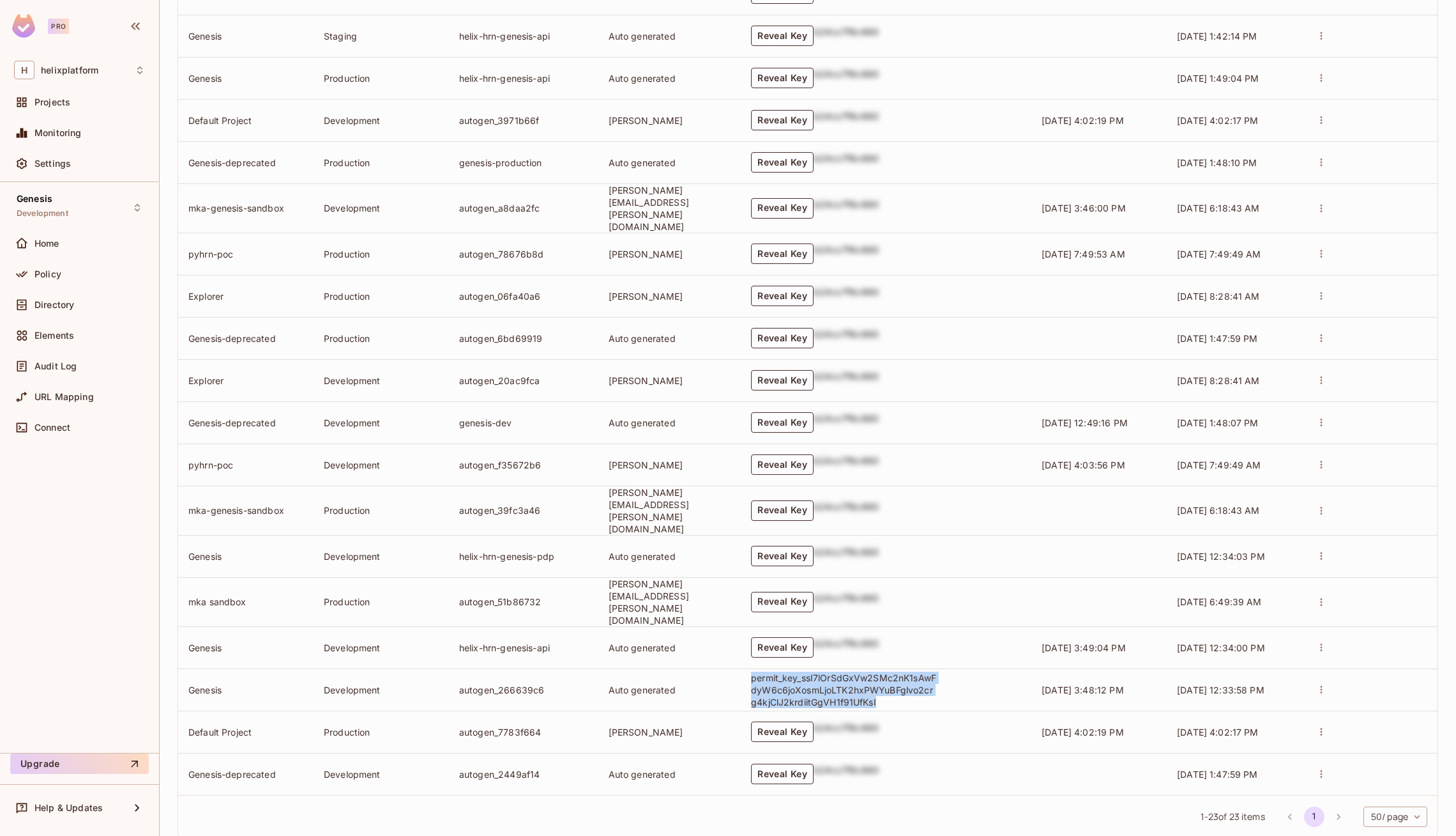
drag, startPoint x: 775, startPoint y: 647, endPoint x: 932, endPoint y: 674, distance: 159.3
click at [932, 675] on p "permit_key_ssI7lOrSdGxVw2SMc2nK1sAwFdyW6c6joXosmLjoLTK2hxPWYuBFglvo2crg4kjClJ2k…" at bounding box center [843, 689] width 186 height 36
copy p "permit_key_ssI7lOrSdGxVw2SMc2nK1sAwFdyW6c6joXosmLjoLTK2hxPWYuBFglvo2crg4kjClJ2k…"
